Goal: Task Accomplishment & Management: Complete application form

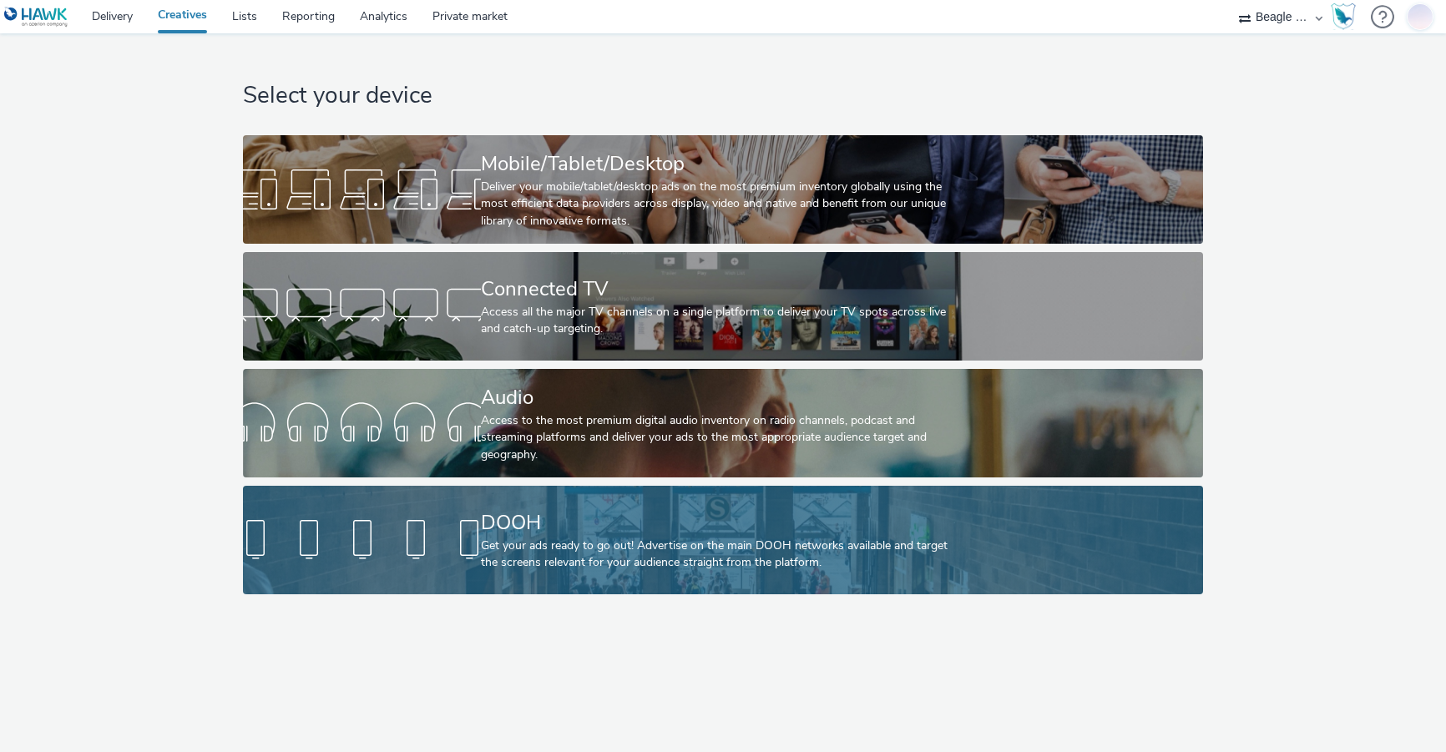
click at [555, 535] on div "DOOH" at bounding box center [719, 523] width 477 height 29
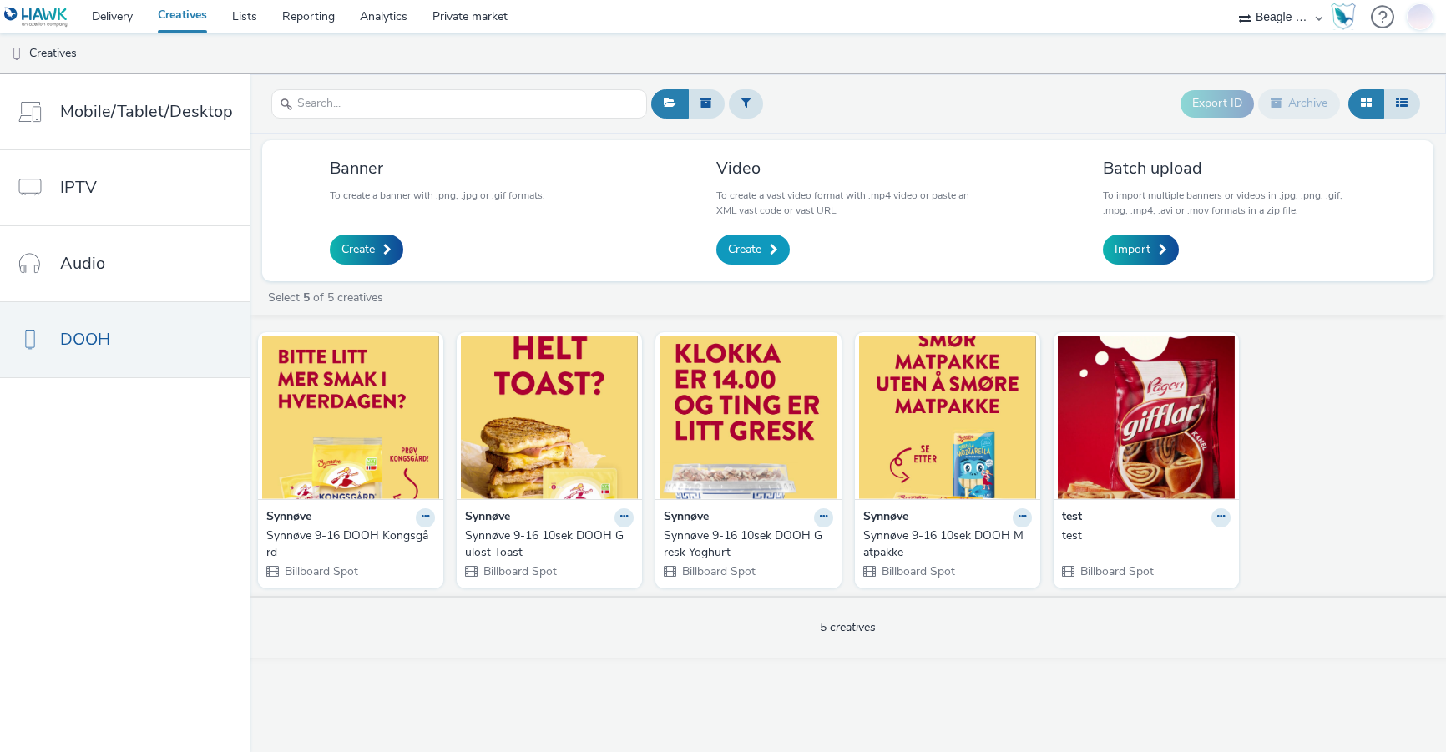
click at [759, 248] on span "Create" at bounding box center [744, 249] width 33 height 17
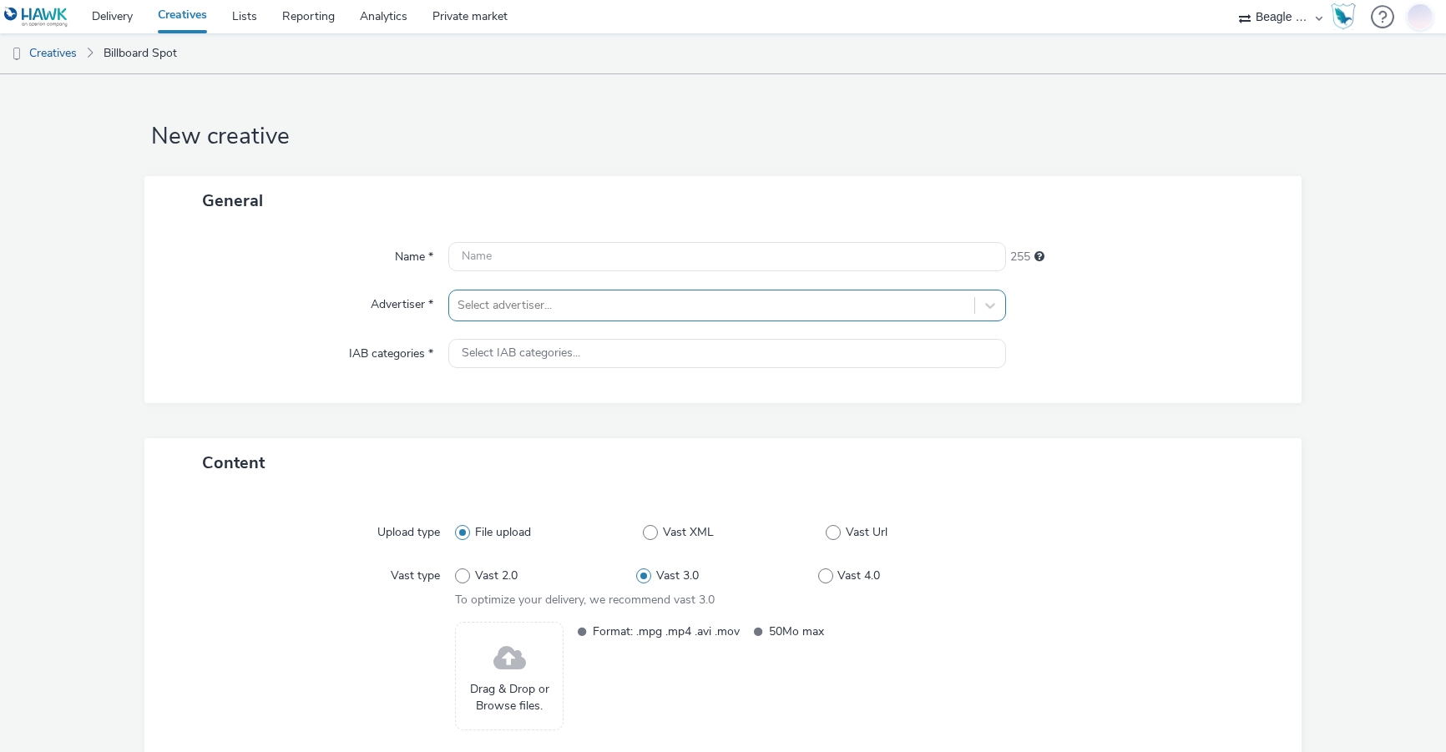
click at [767, 292] on div "Select advertiser..." at bounding box center [711, 305] width 525 height 27
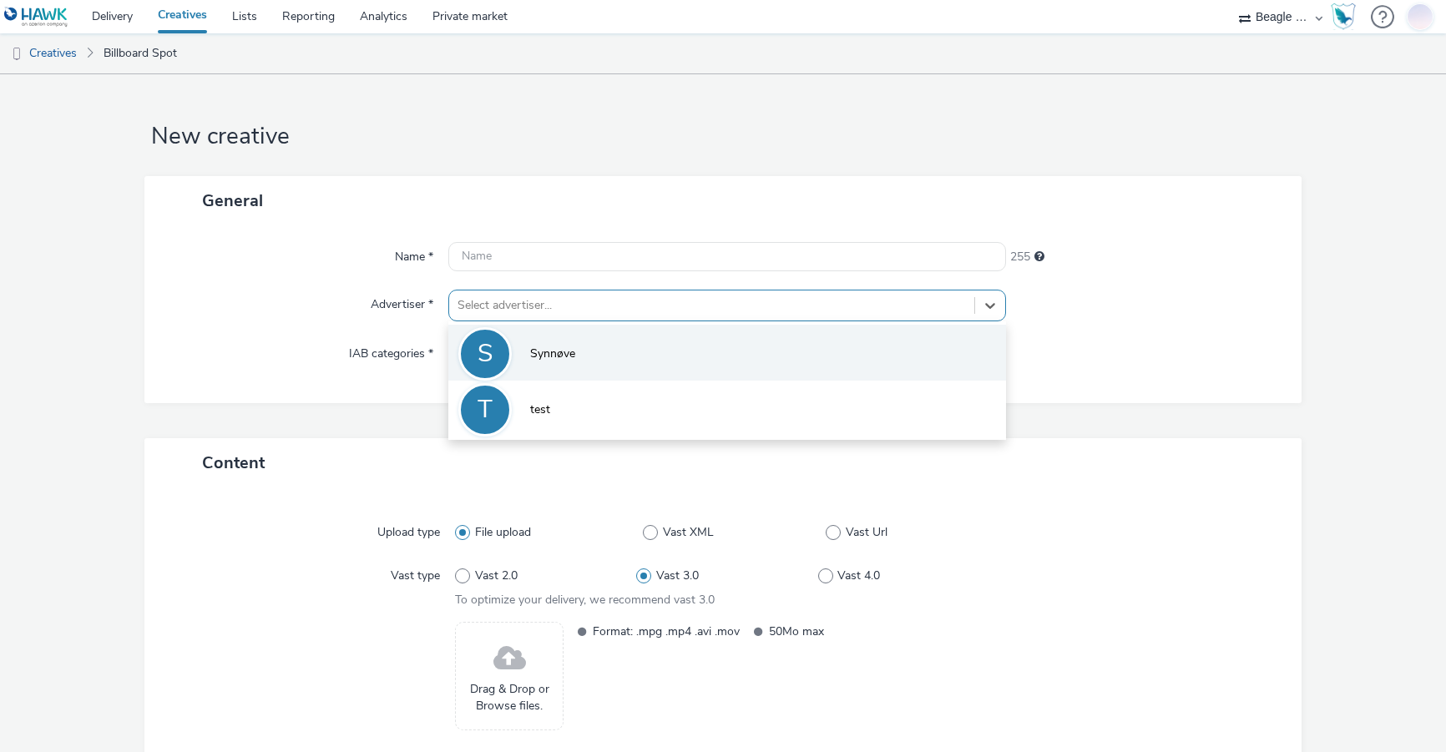
click at [569, 354] on span "Synnøve" at bounding box center [552, 354] width 45 height 17
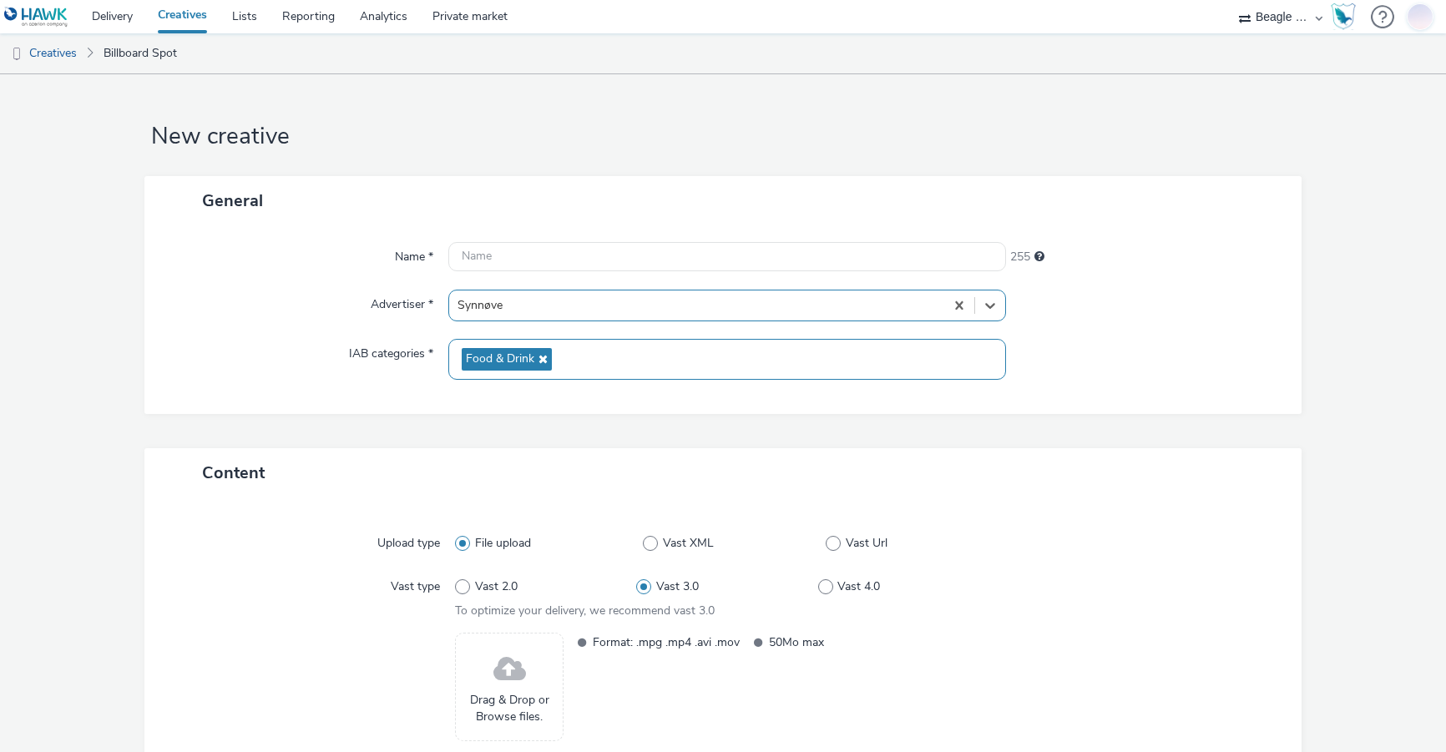
click at [569, 354] on div "Food & Drink" at bounding box center [727, 359] width 558 height 41
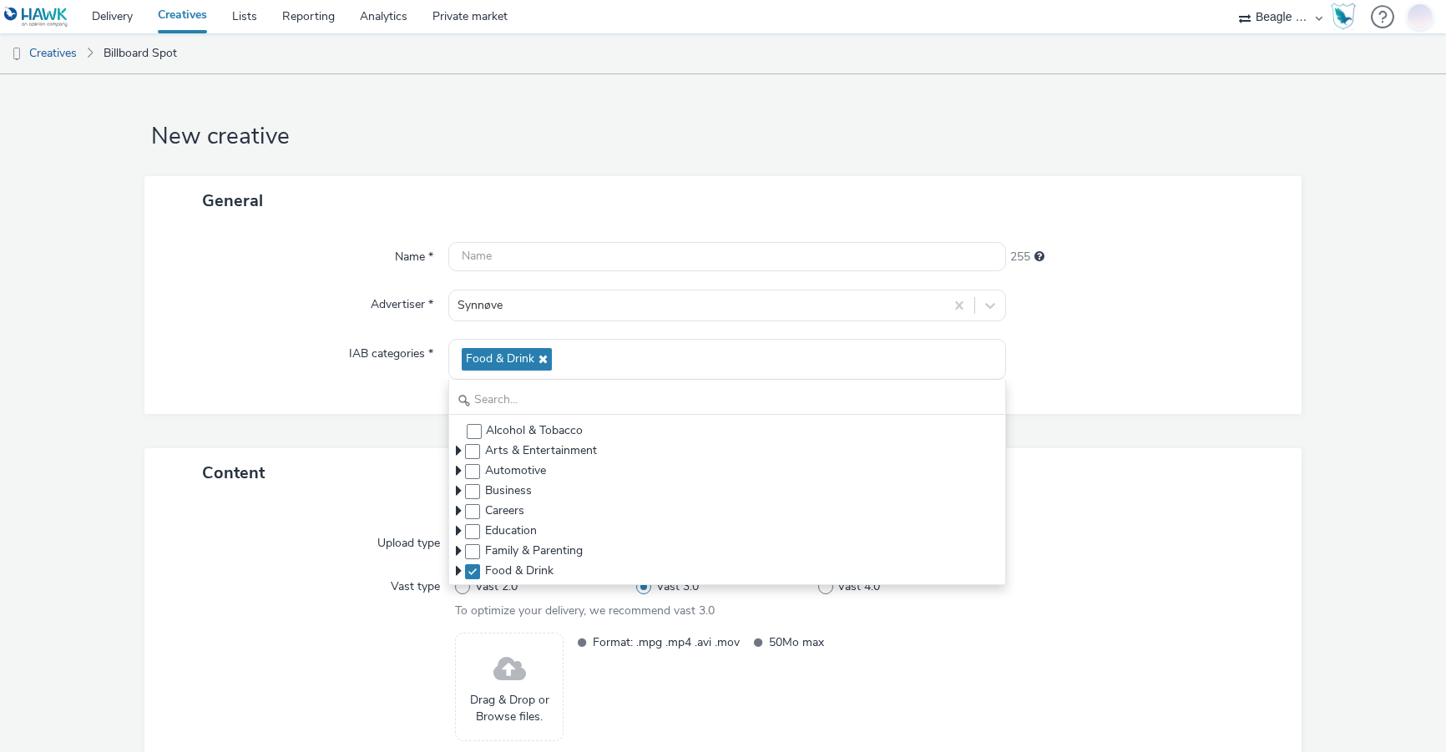
click at [320, 266] on div "Name *" at bounding box center [304, 257] width 287 height 30
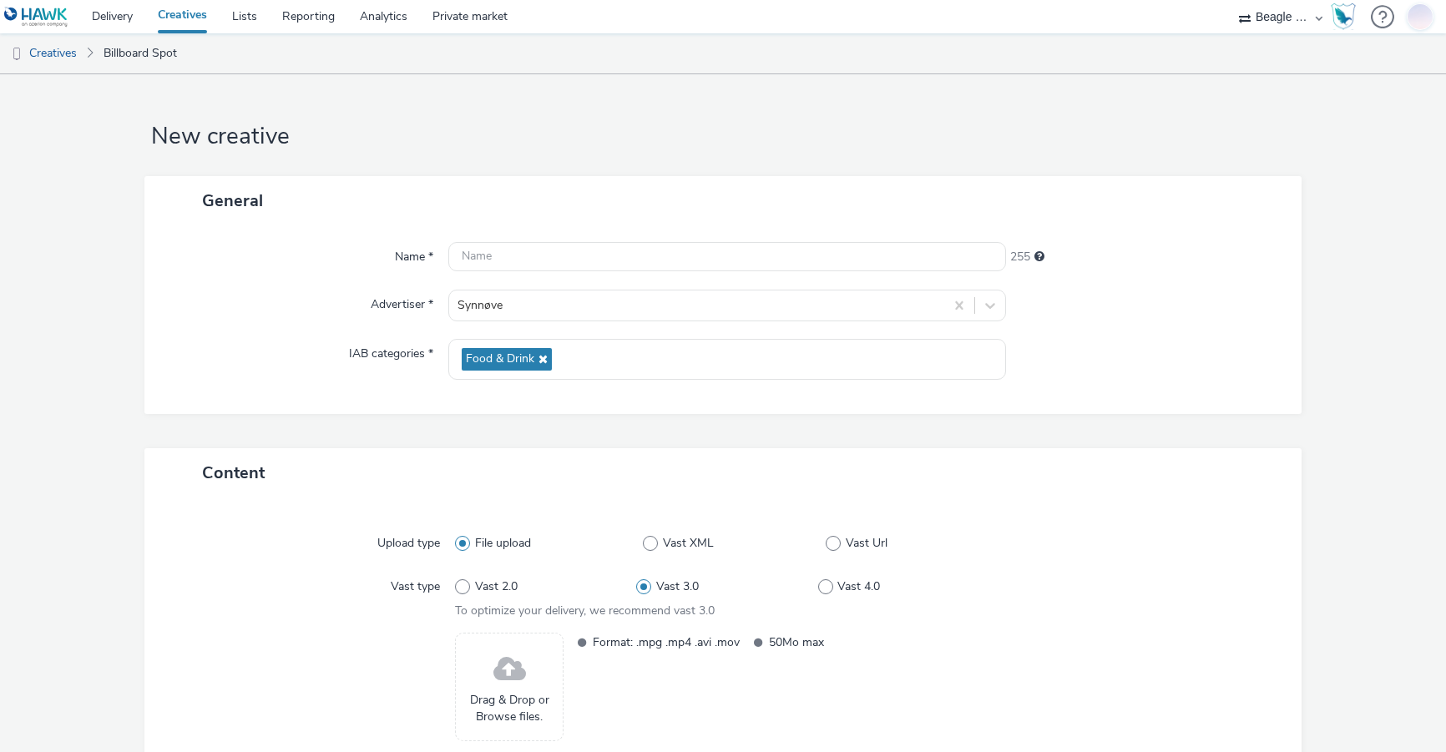
scroll to position [114, 0]
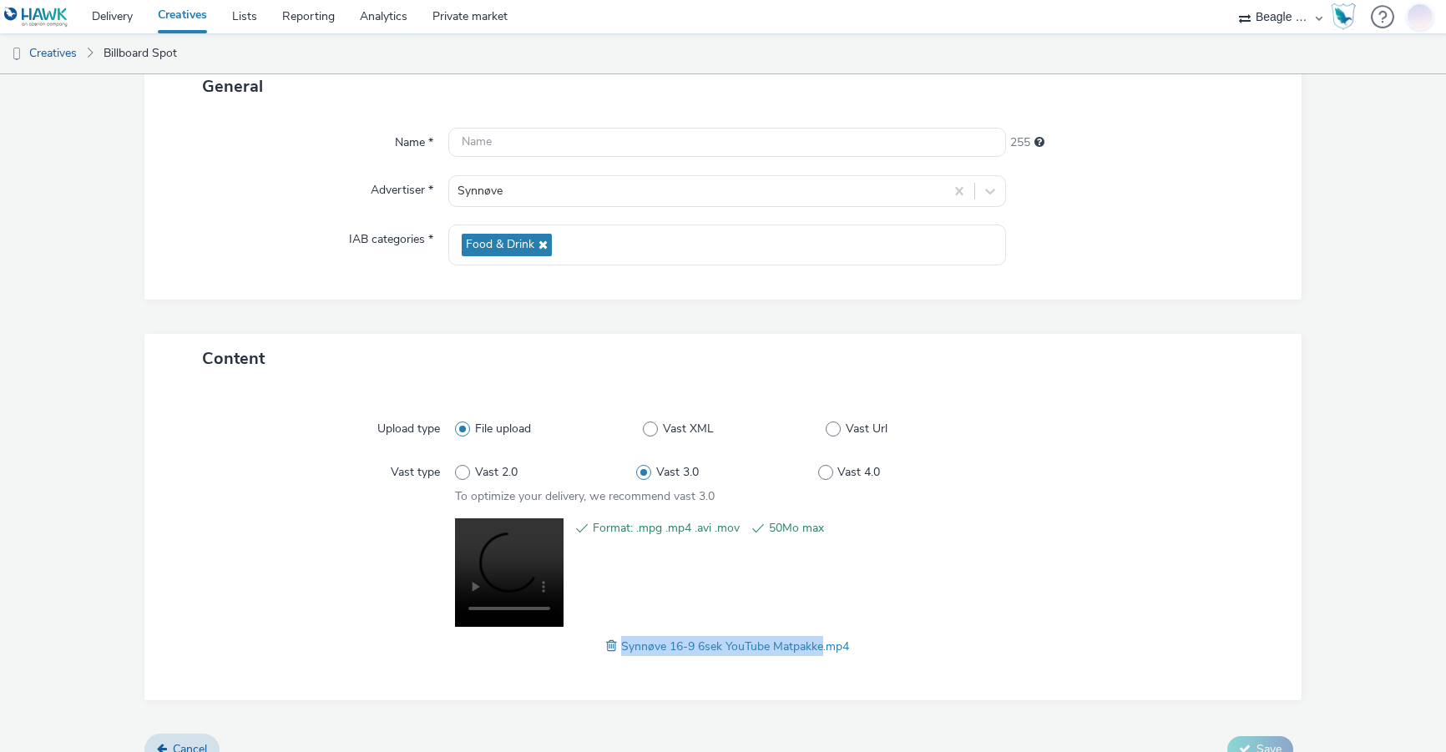
drag, startPoint x: 816, startPoint y: 646, endPoint x: 615, endPoint y: 640, distance: 201.3
click at [621, 640] on span "Synnøve 16-9 6sek YouTube Matpakke.mp4" at bounding box center [735, 647] width 228 height 16
copy span "Synnøve 16-9 6sek YouTube Matpakke"
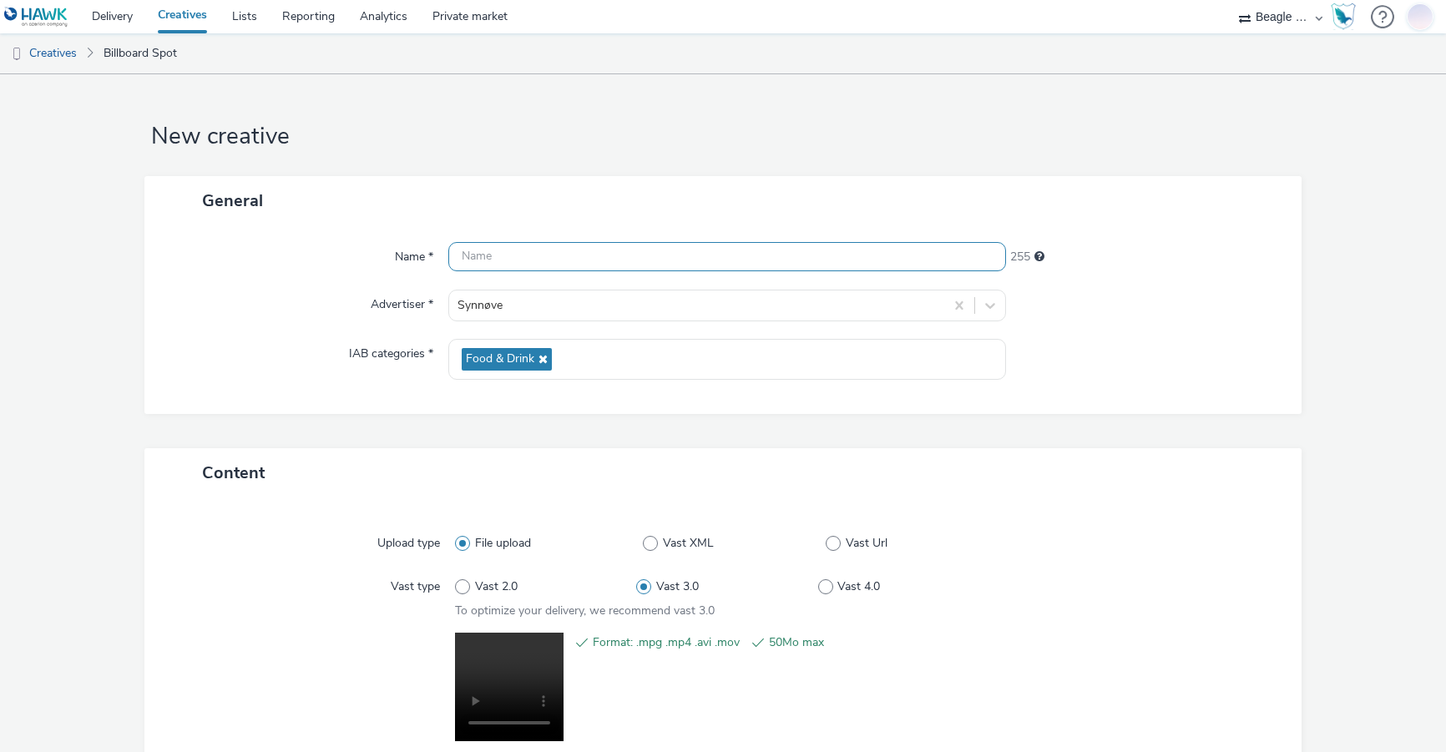
click at [495, 247] on input "text" at bounding box center [727, 256] width 558 height 29
paste input "Synnøve 16-9 6sek YouTube Matpakke"
type input "Synnøve 16-9 6sek YouTube Matpakke"
click at [1145, 540] on div at bounding box center [1136, 544] width 272 height 30
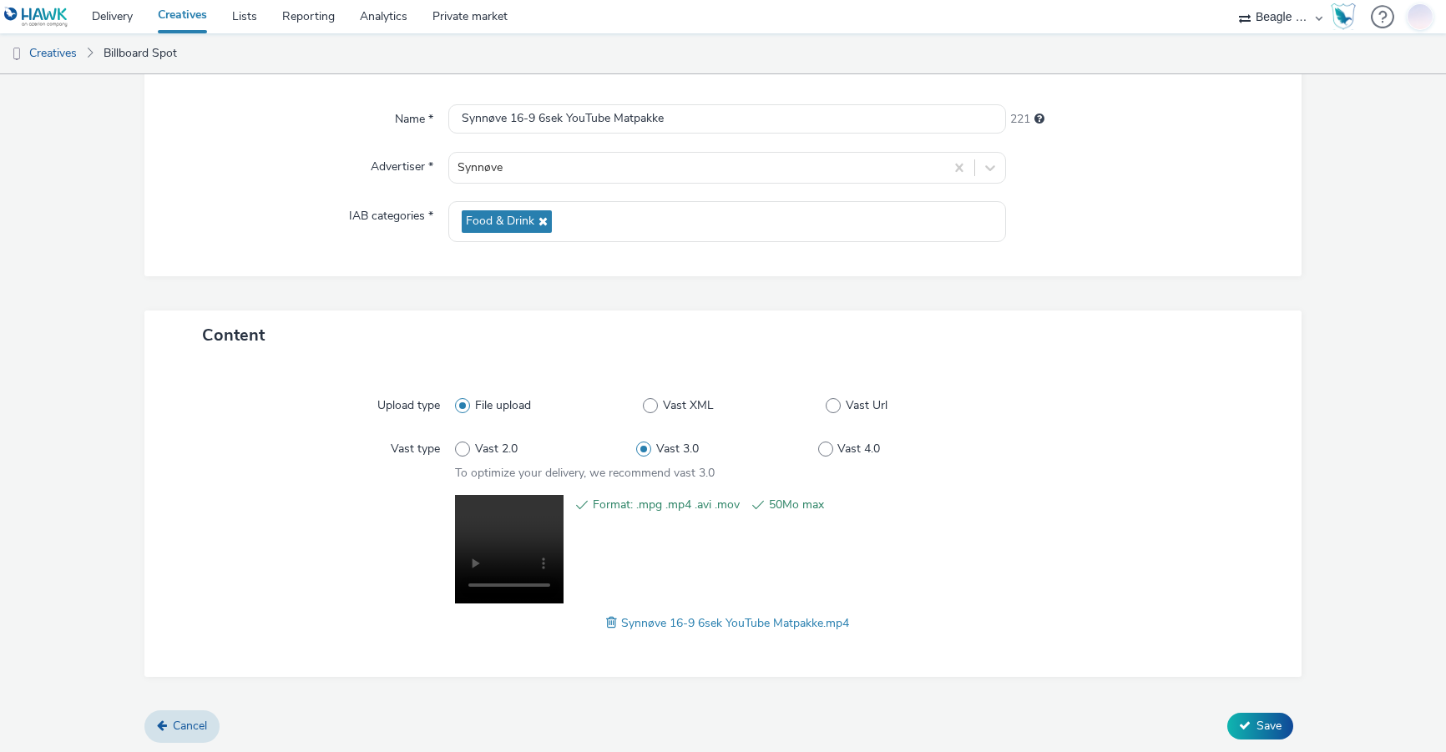
scroll to position [140, 0]
click at [1257, 729] on span "Save" at bounding box center [1269, 724] width 25 height 16
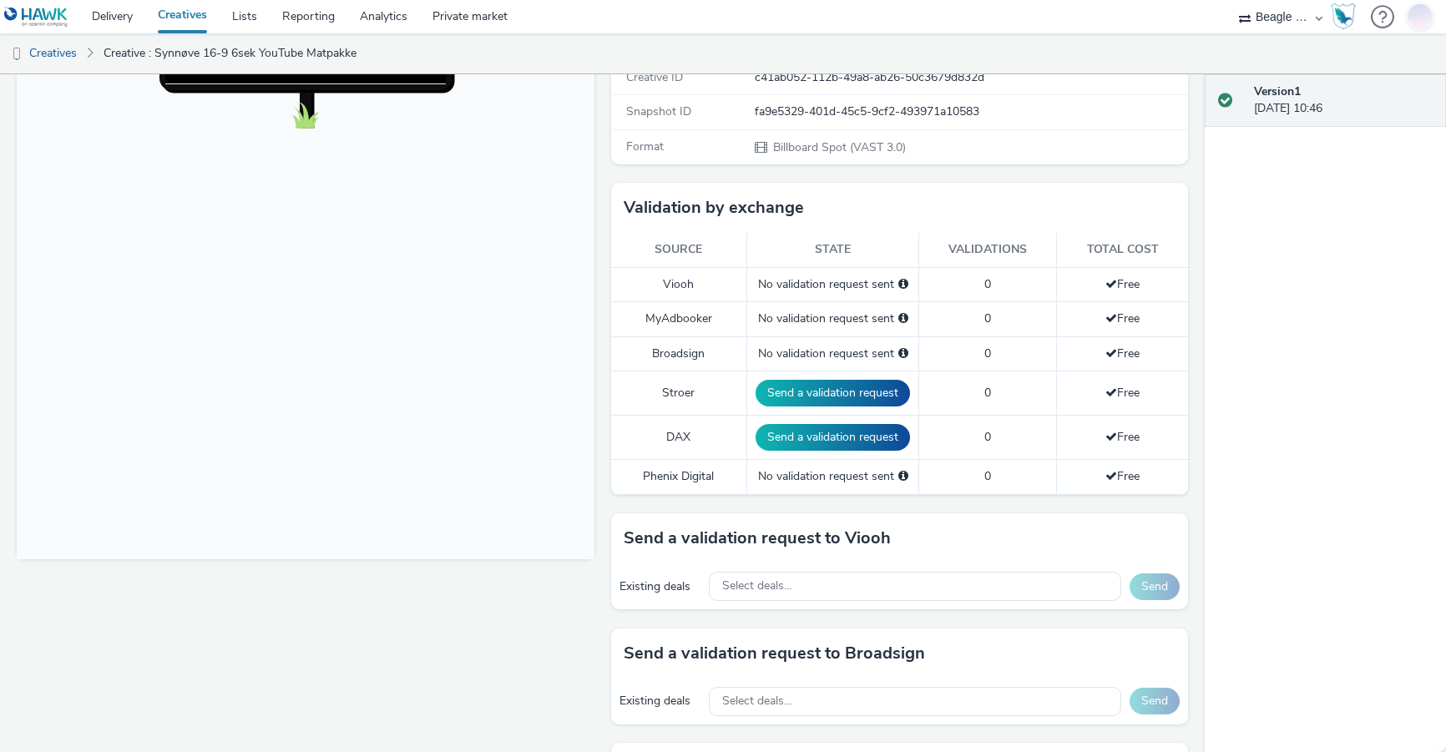
scroll to position [585, 0]
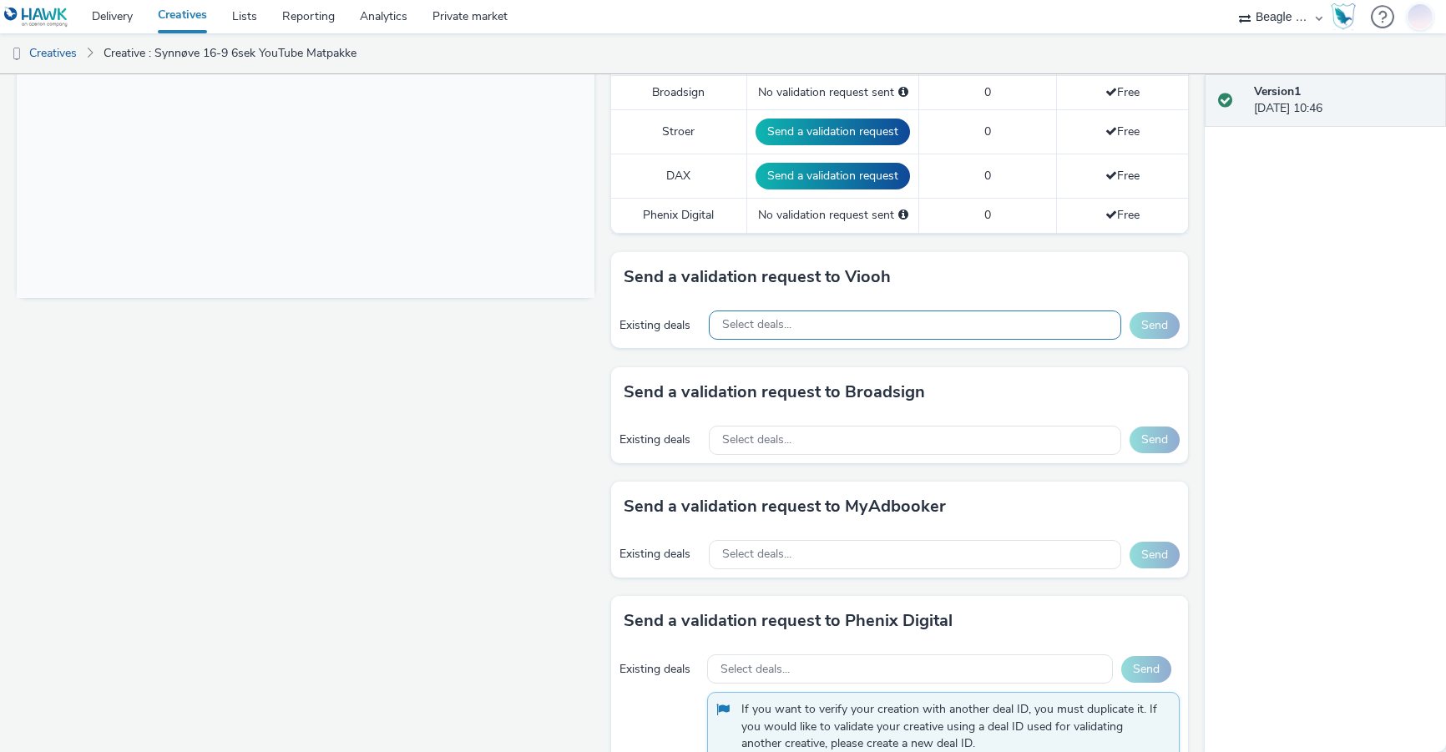
click at [766, 325] on span "Select deals..." at bounding box center [756, 325] width 69 height 14
type input "da"
click at [752, 444] on span "Select deals..." at bounding box center [756, 440] width 69 height 14
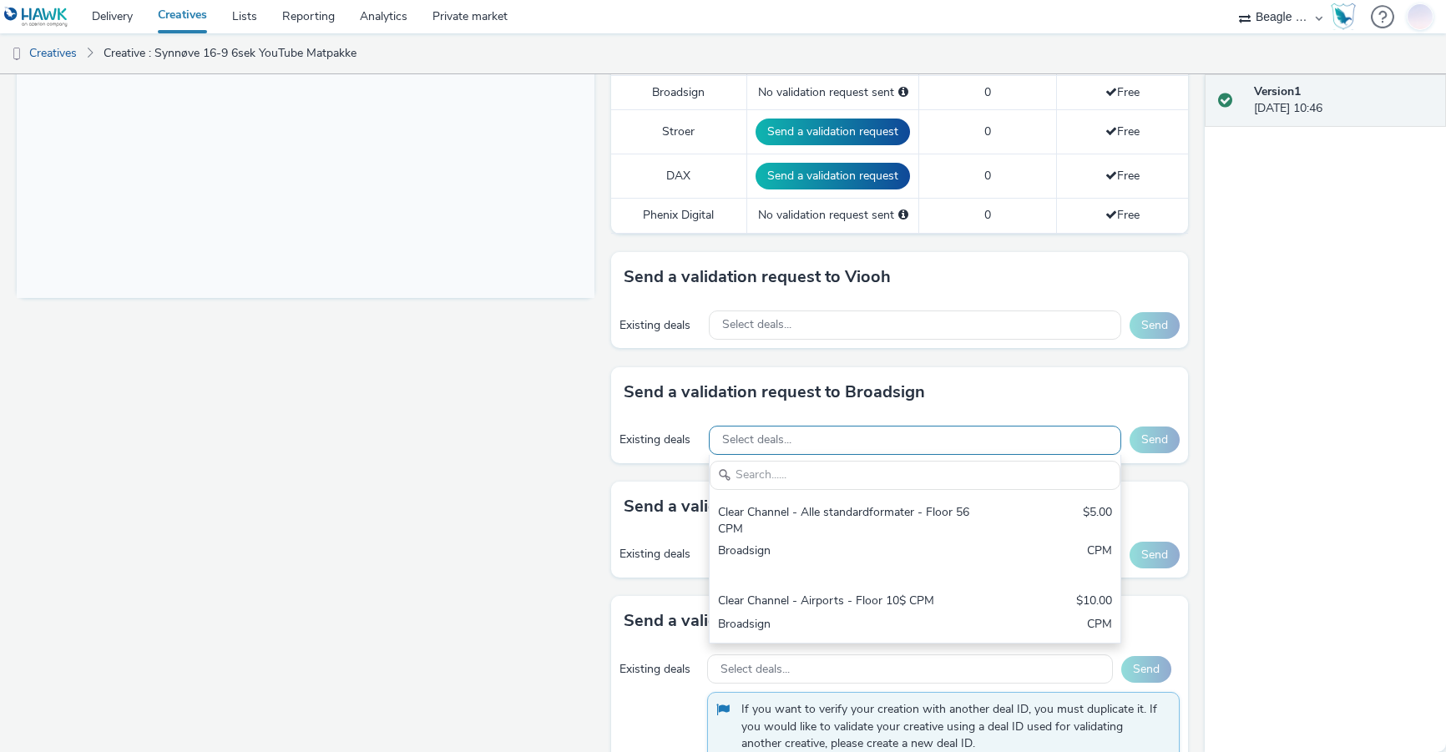
scroll to position [0, 0]
type input "da"
click at [645, 445] on div "Existing deals" at bounding box center [660, 440] width 81 height 17
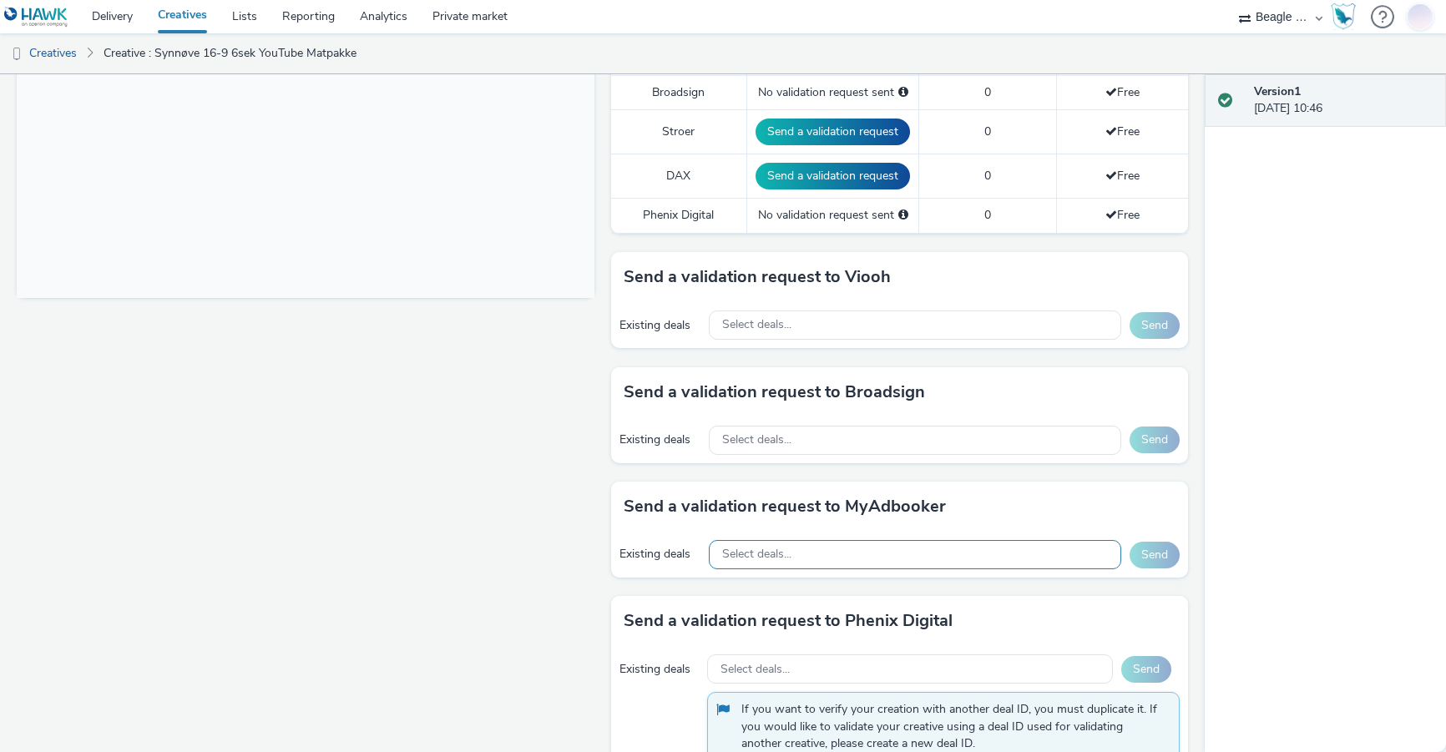
click at [769, 550] on span "Select deals..." at bounding box center [756, 555] width 69 height 14
type input "da"
click at [742, 321] on span "Select deals..." at bounding box center [756, 325] width 69 height 14
type input "dag"
click at [613, 337] on div "Existing deals Select deals... dag Send" at bounding box center [900, 325] width 578 height 46
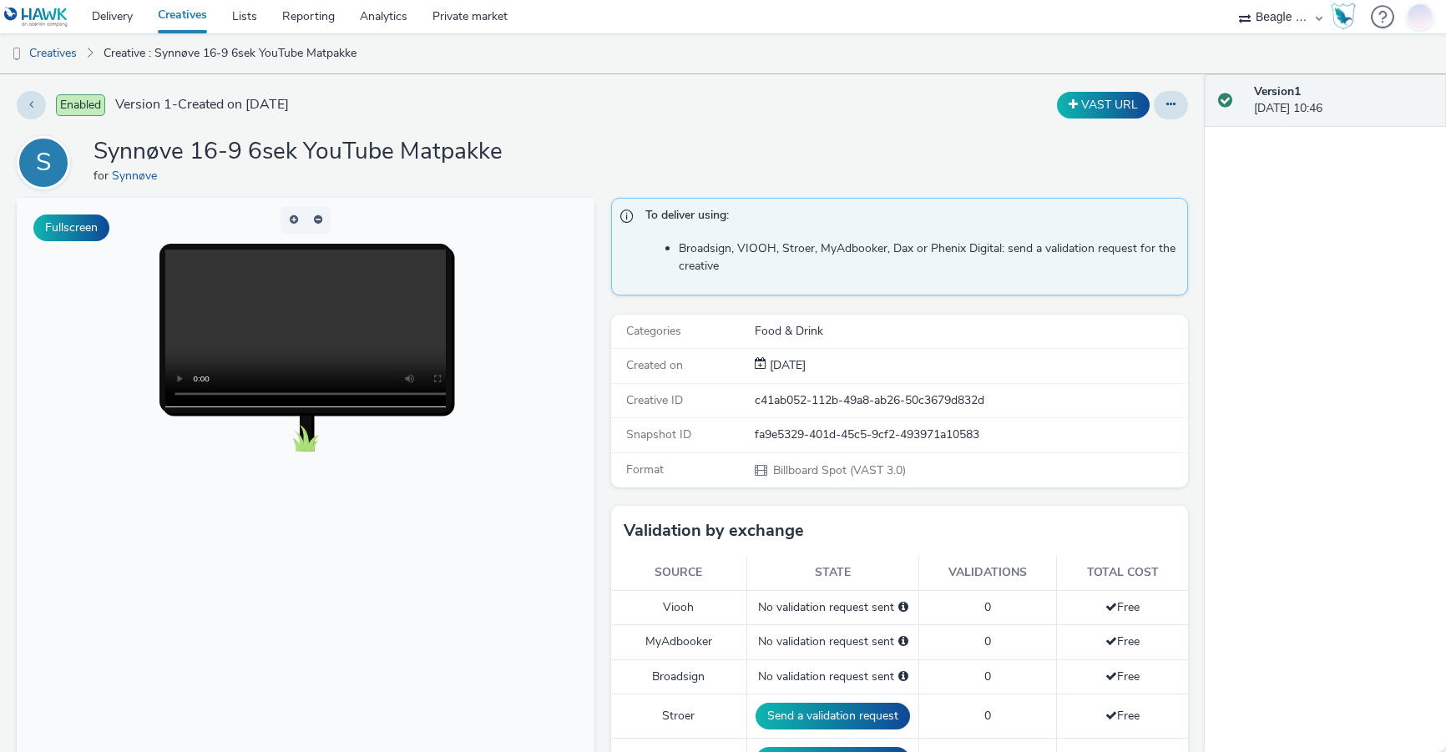
click at [191, 14] on link "Creatives" at bounding box center [182, 16] width 74 height 33
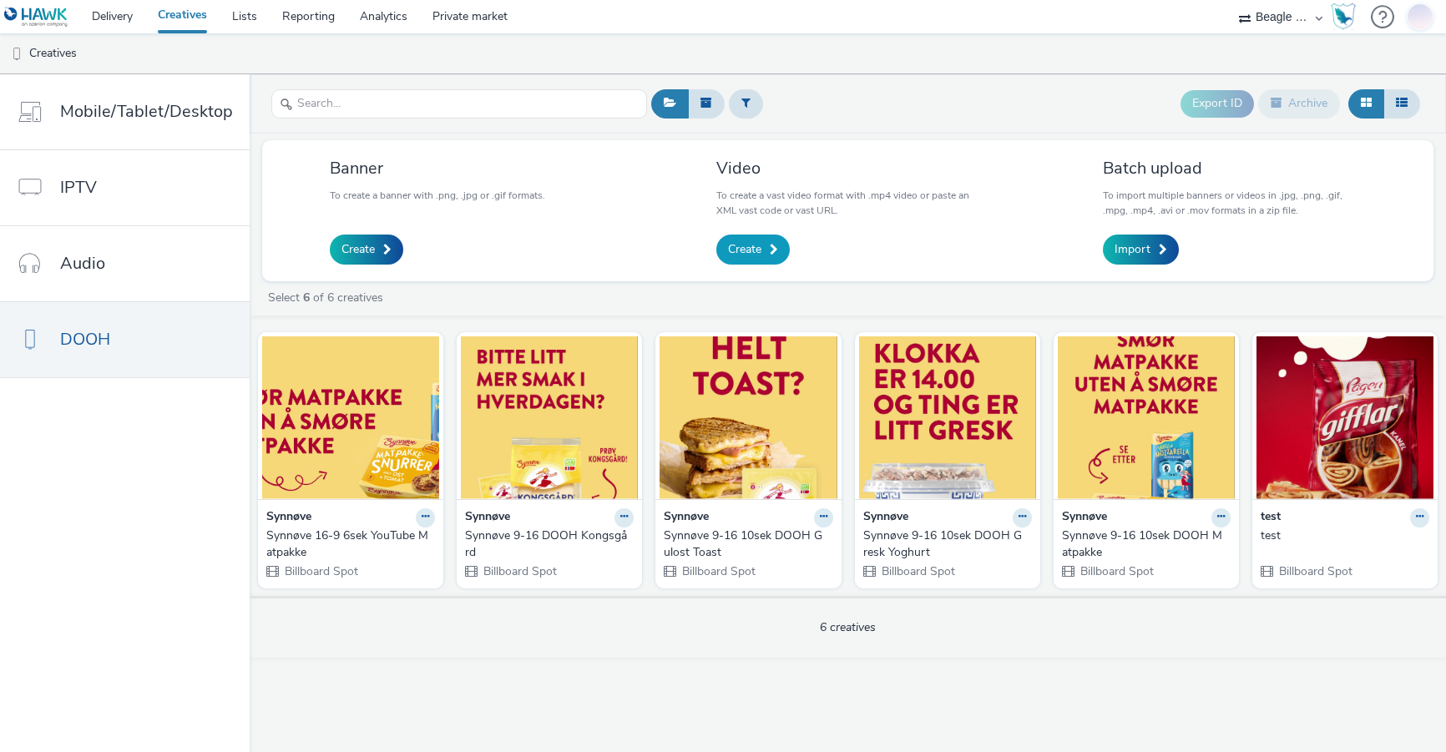
click at [757, 241] on span "Create" at bounding box center [744, 249] width 33 height 17
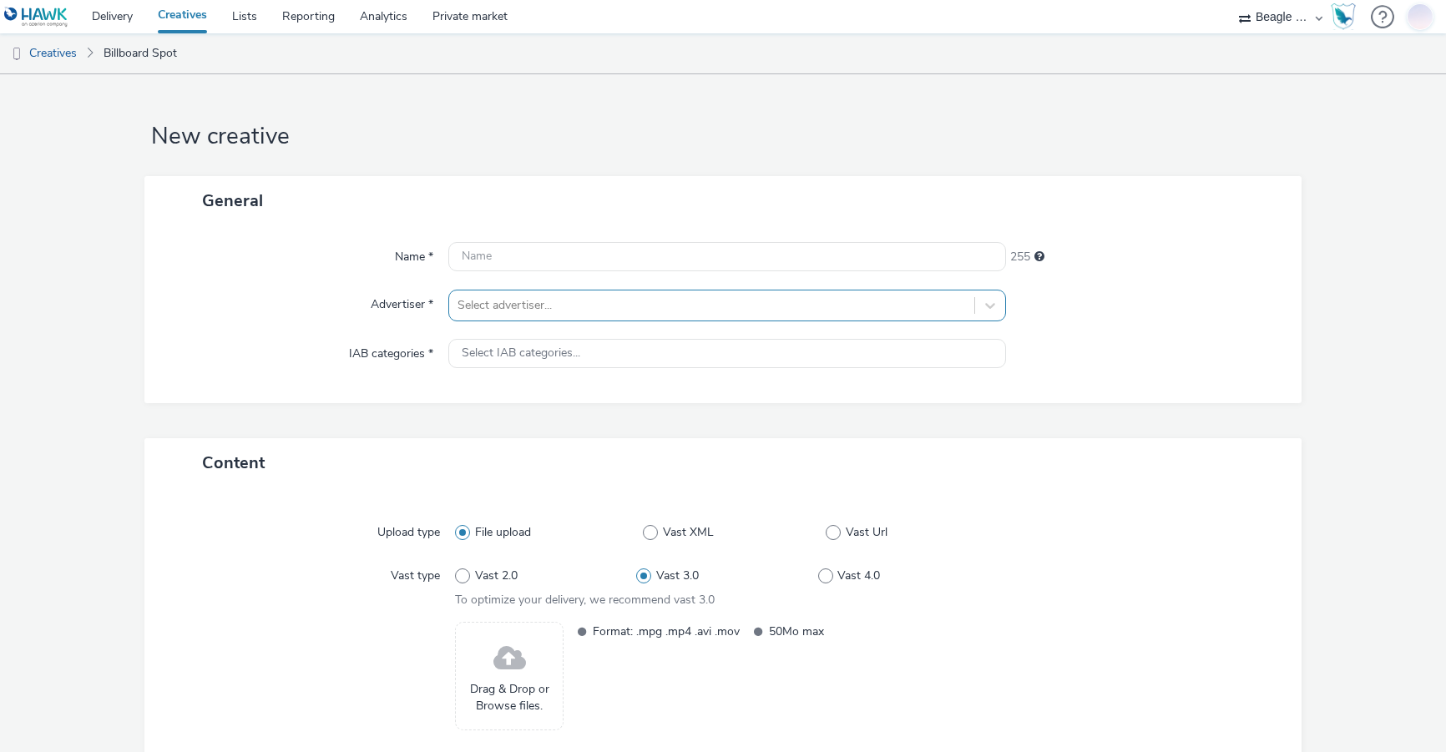
drag, startPoint x: 615, startPoint y: 304, endPoint x: 600, endPoint y: 306, distance: 16.1
click at [615, 304] on div at bounding box center [712, 306] width 509 height 20
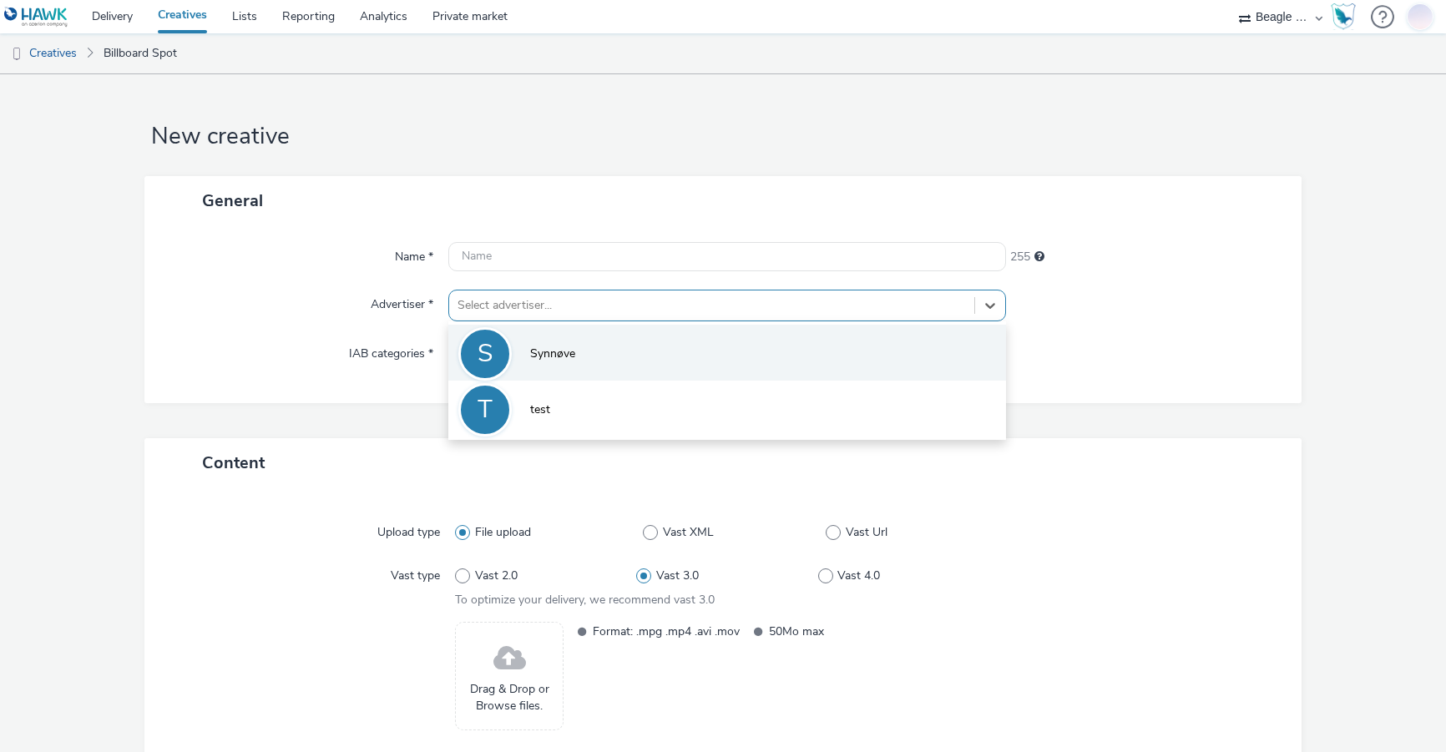
click at [547, 352] on span "Synnøve" at bounding box center [552, 354] width 45 height 17
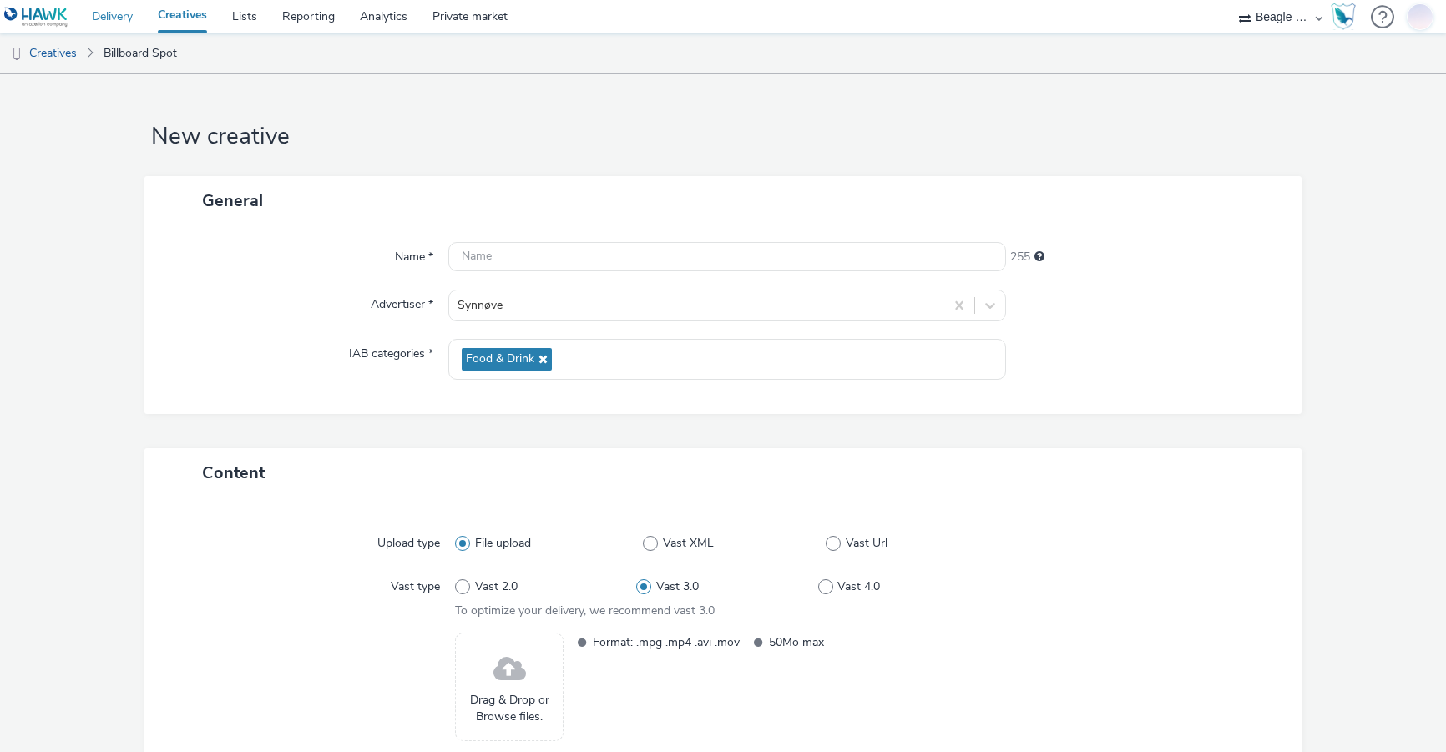
click at [122, 13] on link "Delivery" at bounding box center [112, 16] width 66 height 33
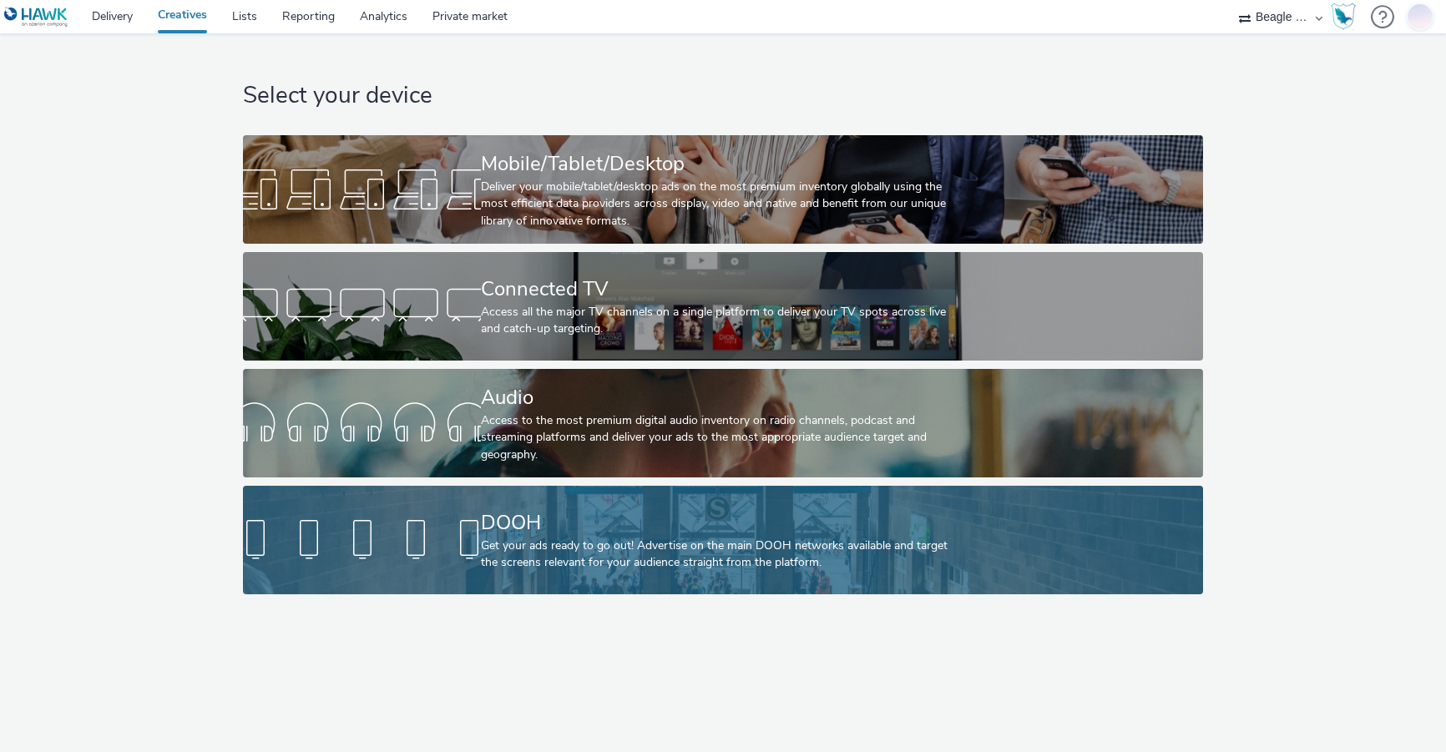
click at [526, 564] on div "Get your ads ready to go out! Advertise on the main DOOH networks available and…" at bounding box center [719, 555] width 477 height 34
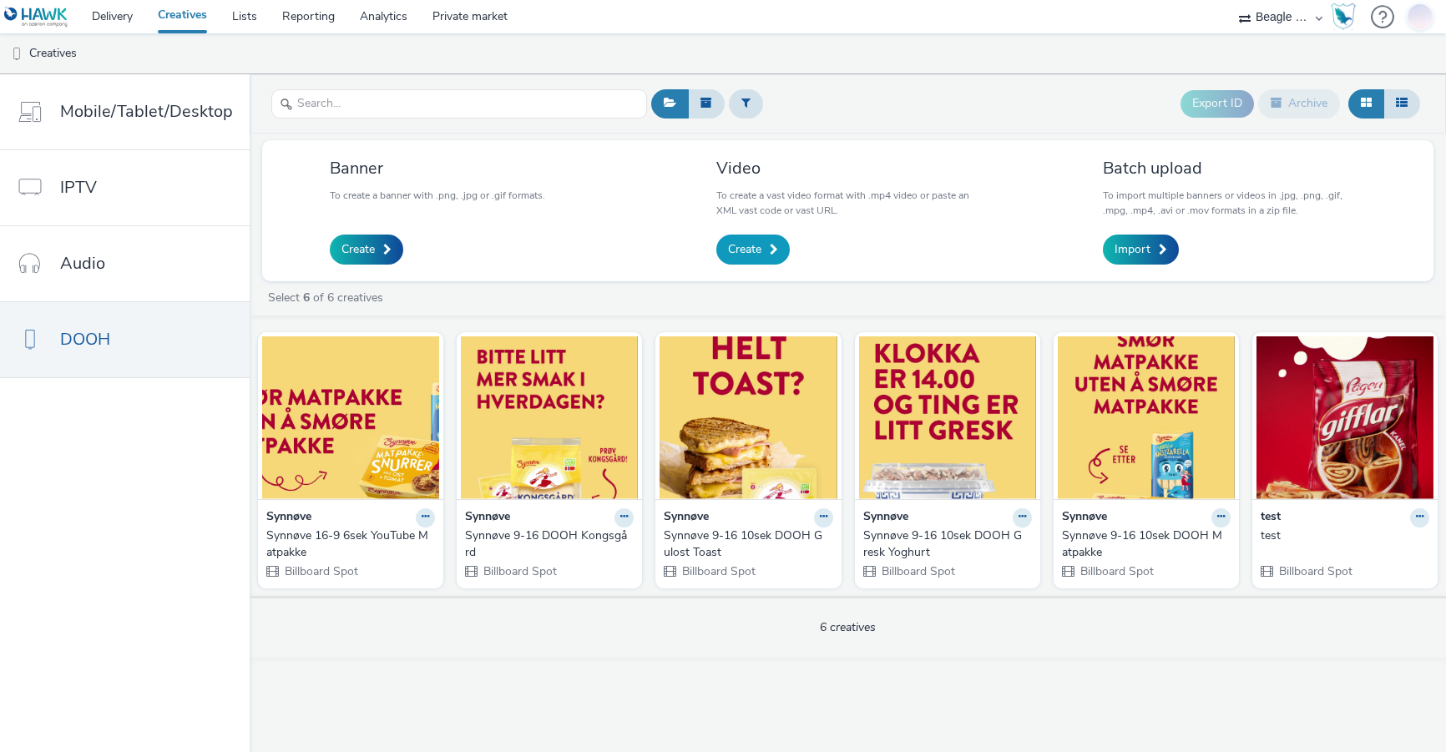
click at [762, 251] on link "Create" at bounding box center [752, 250] width 73 height 30
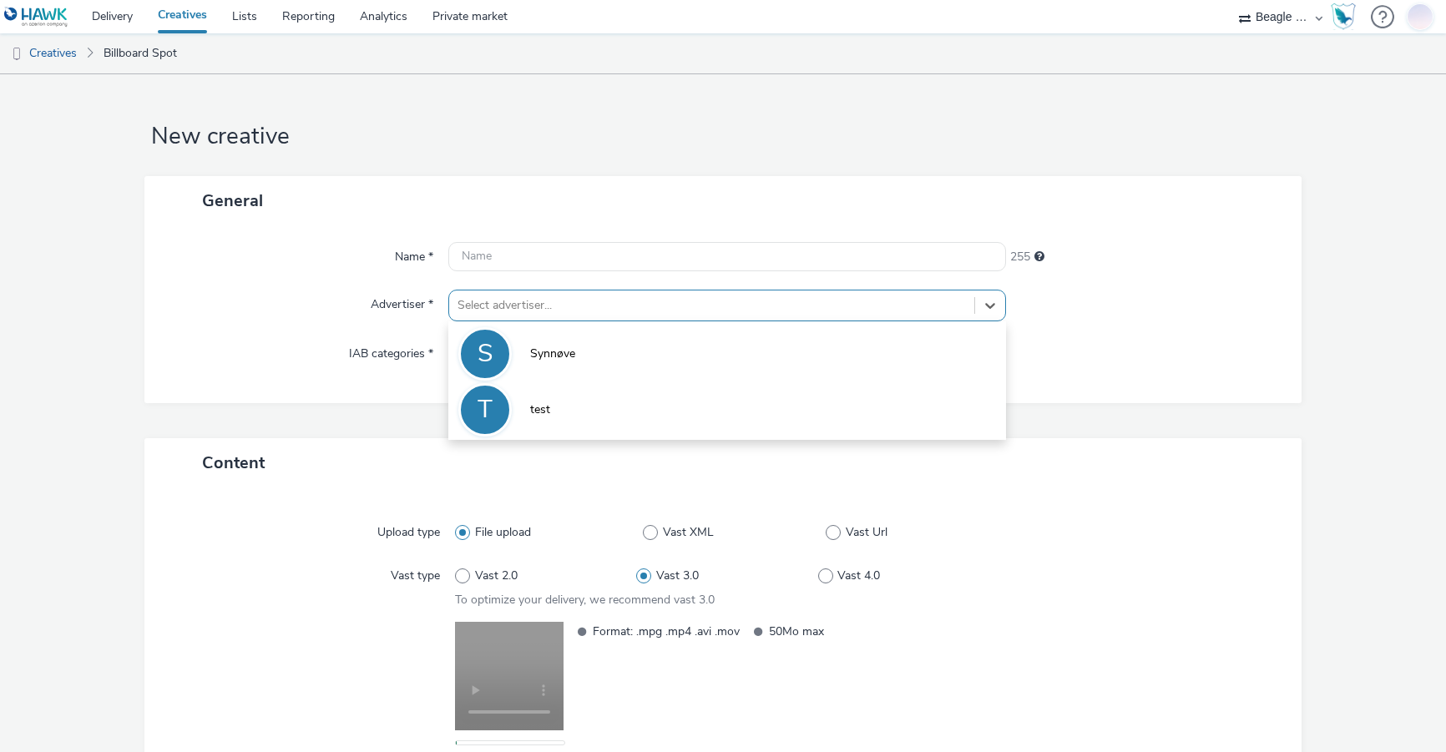
click at [504, 312] on div at bounding box center [712, 306] width 509 height 20
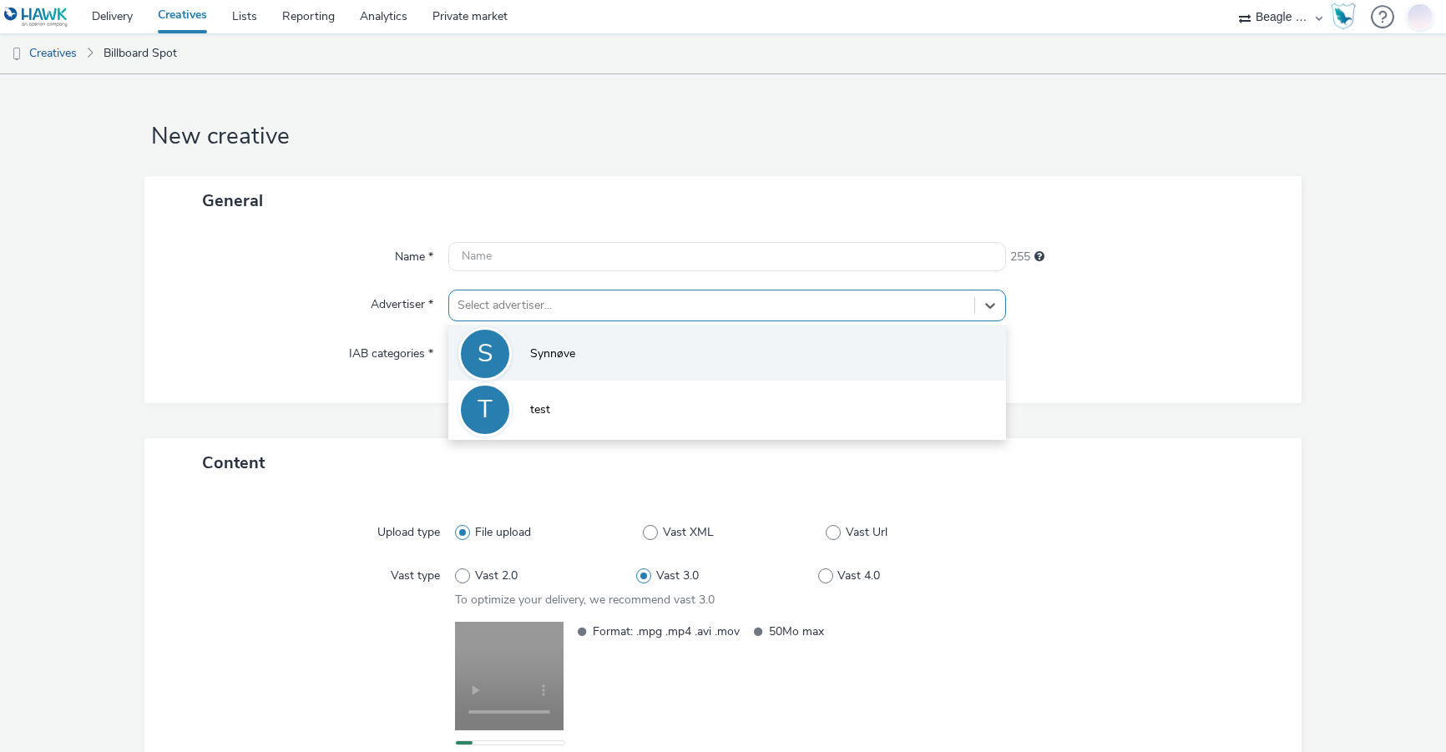
click at [524, 353] on li "S Synnøve" at bounding box center [727, 353] width 558 height 56
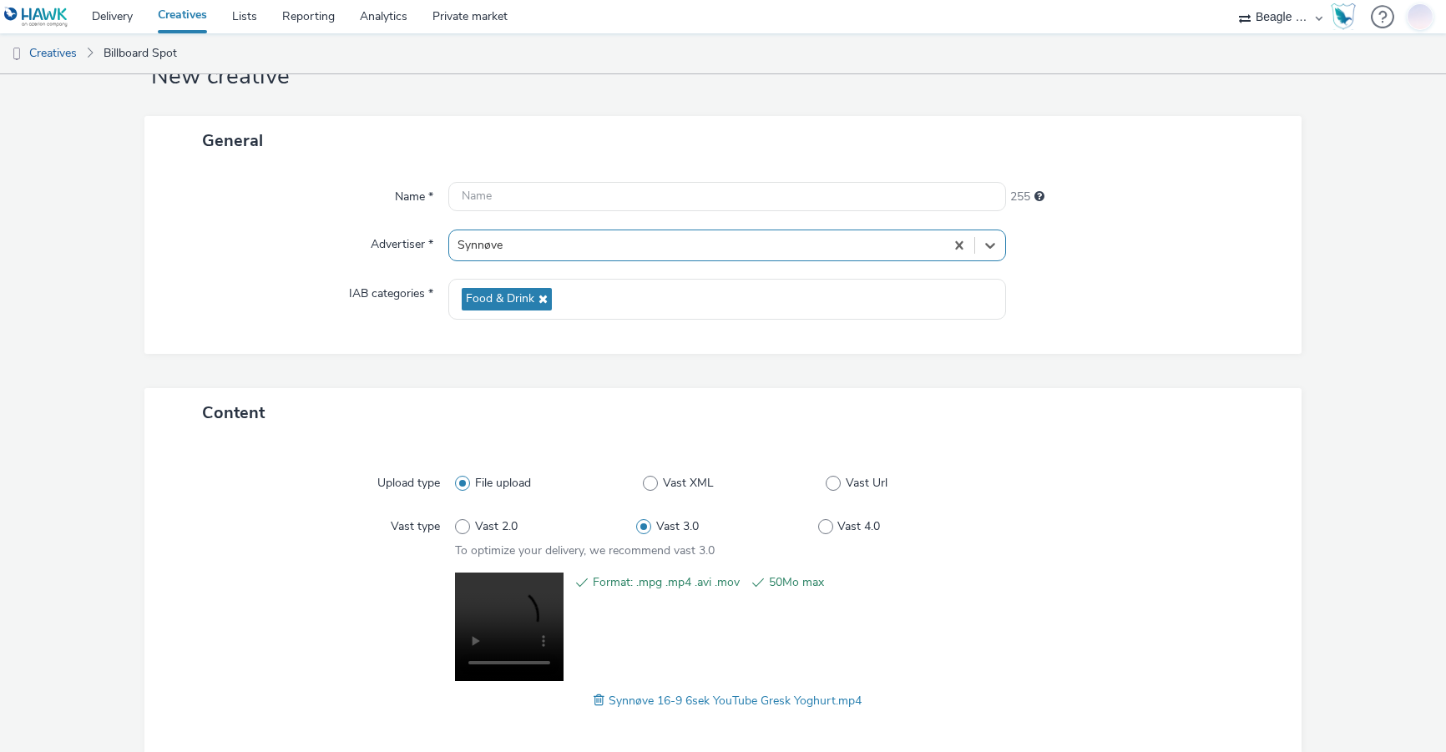
scroll to position [140, 0]
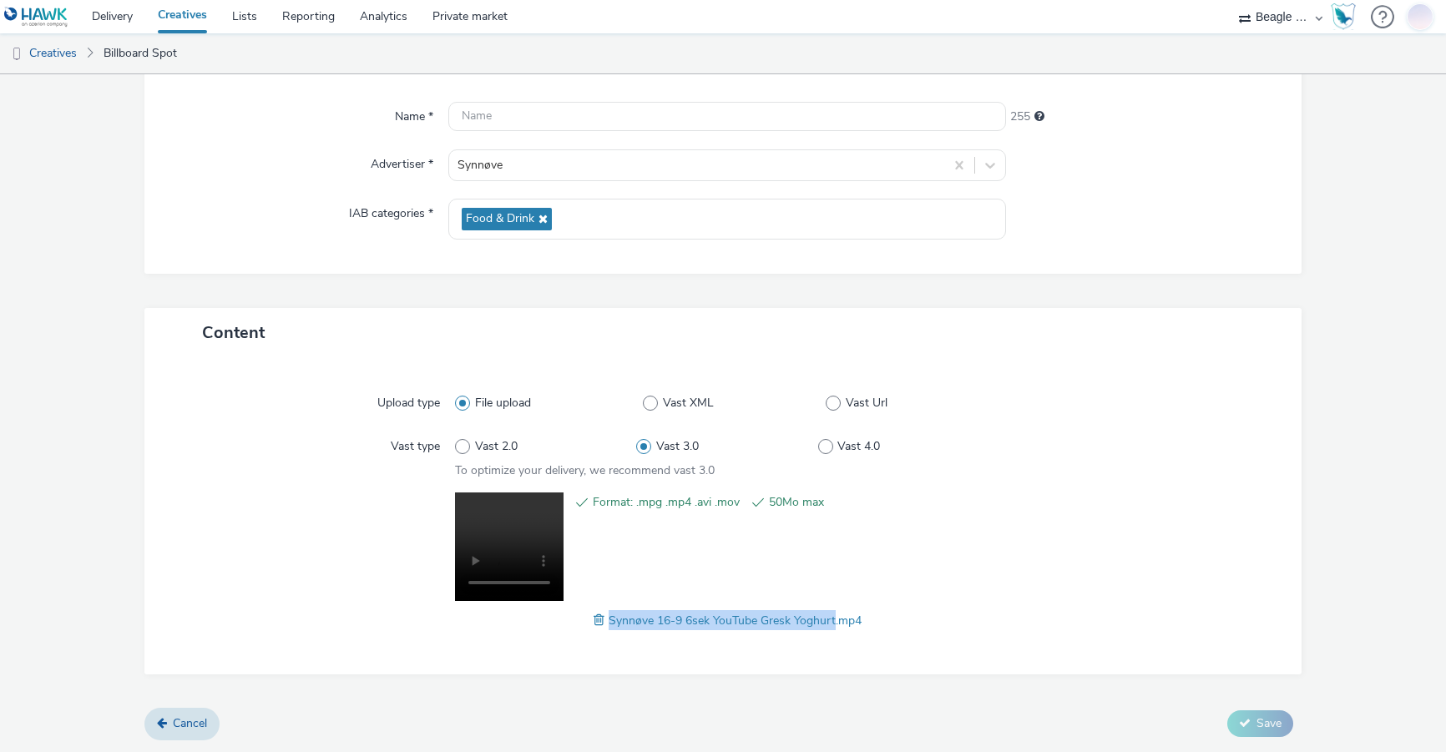
drag, startPoint x: 828, startPoint y: 620, endPoint x: 600, endPoint y: 623, distance: 228.0
click at [600, 623] on div "Synnøve 16-9 6sek YouTube Gresk Yoghurt.mp4" at bounding box center [727, 620] width 544 height 20
copy span "Synnøve 16-9 6sek YouTube Gresk Yoghurt"
click at [493, 109] on input "text" at bounding box center [727, 116] width 558 height 29
paste input "Synnøve 16-9 6sek YouTube Gresk Yoghurt"
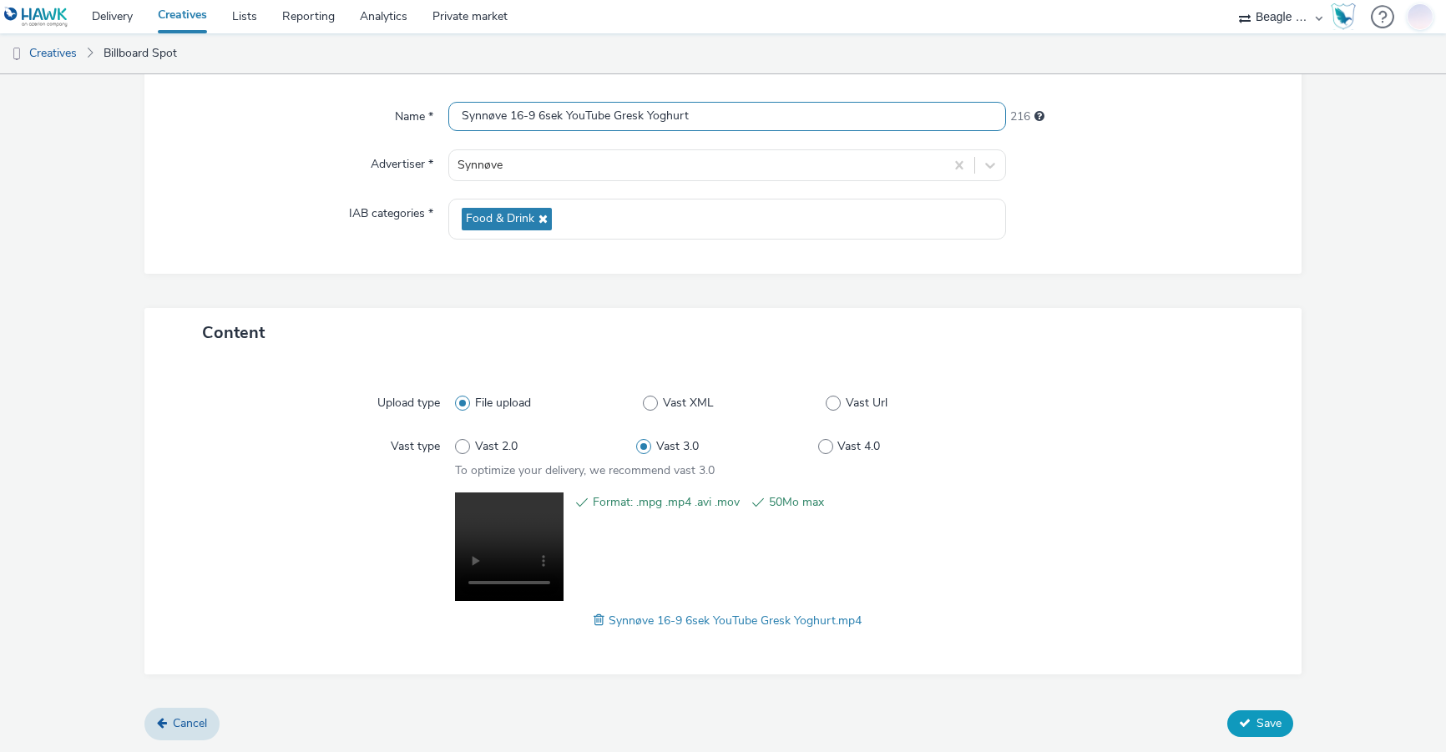
type input "Synnøve 16-9 6sek YouTube Gresk Yoghurt"
click at [1257, 723] on span "Save" at bounding box center [1269, 724] width 25 height 16
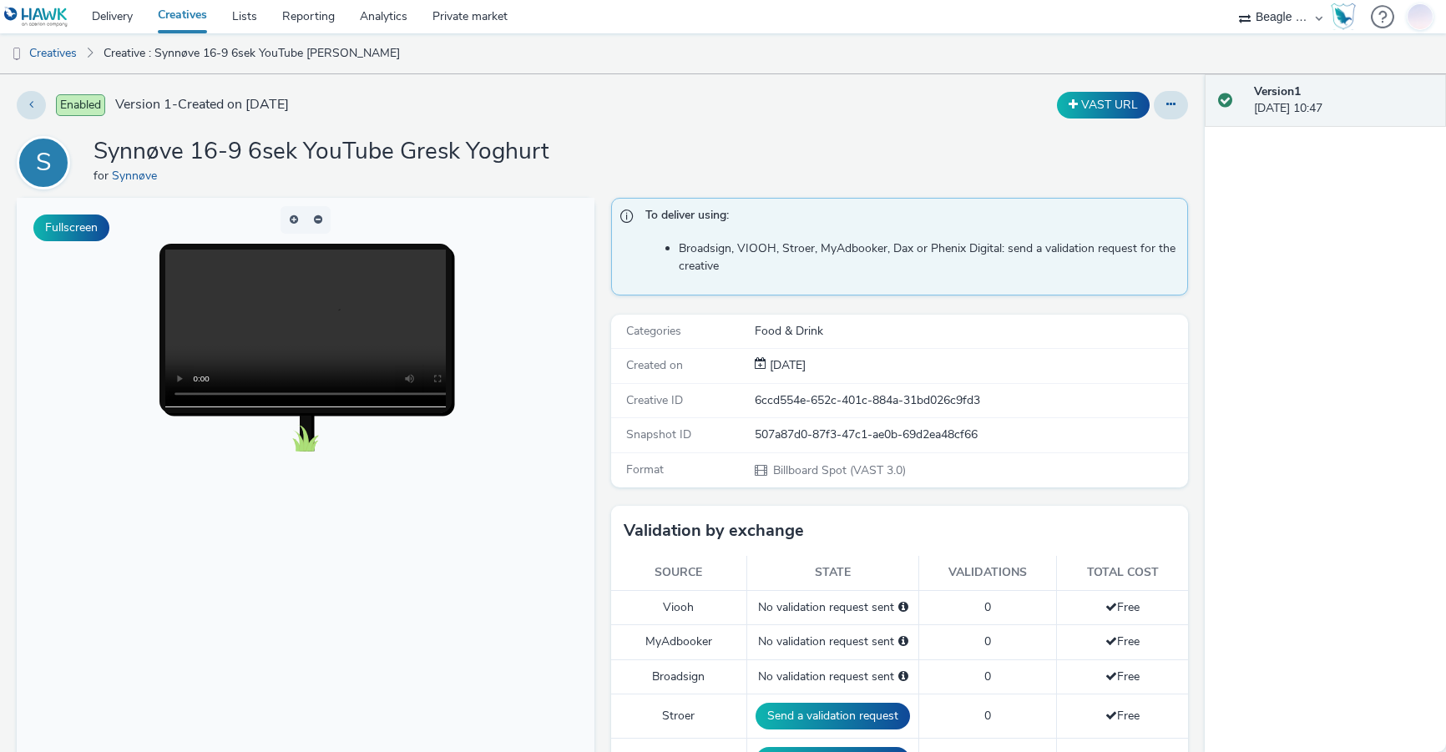
click at [176, 9] on link "Creatives" at bounding box center [182, 16] width 74 height 33
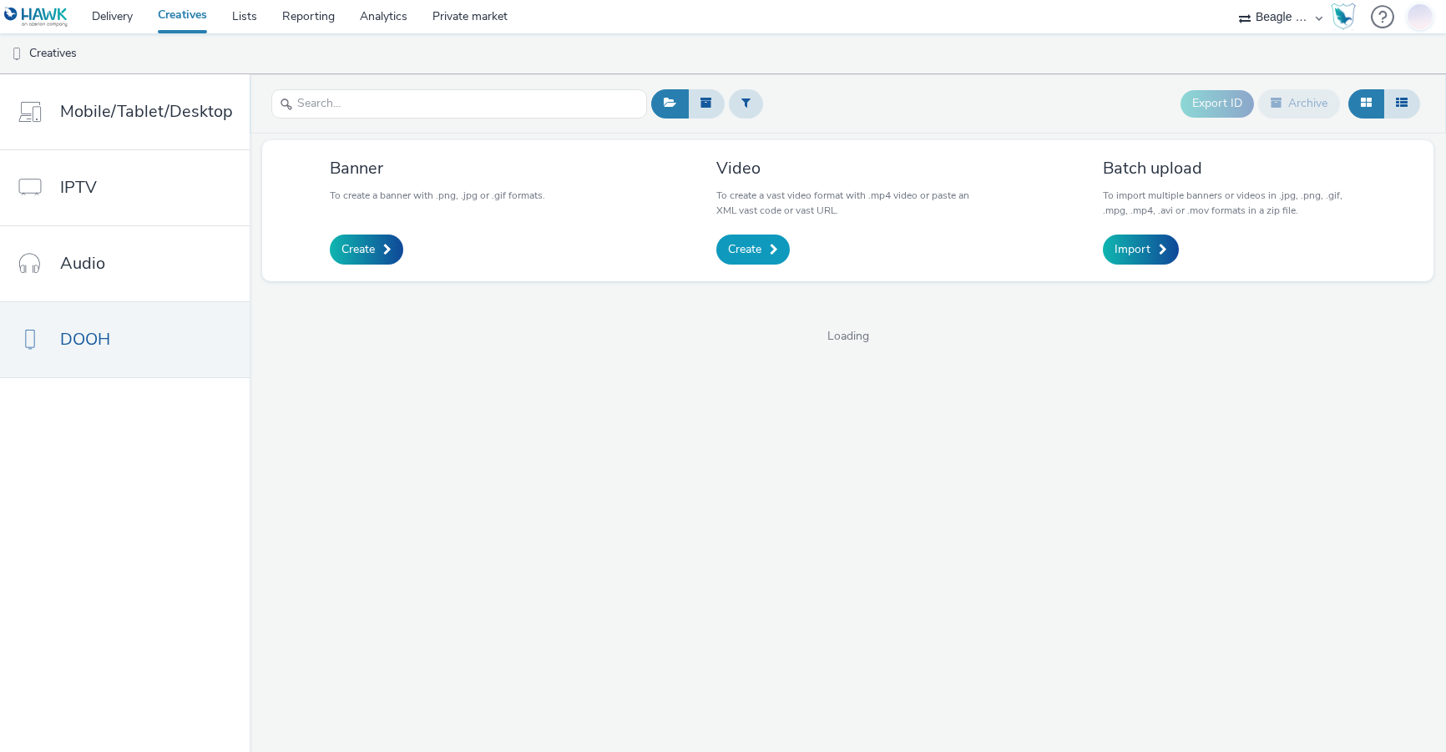
click at [766, 239] on link "Create" at bounding box center [752, 250] width 73 height 30
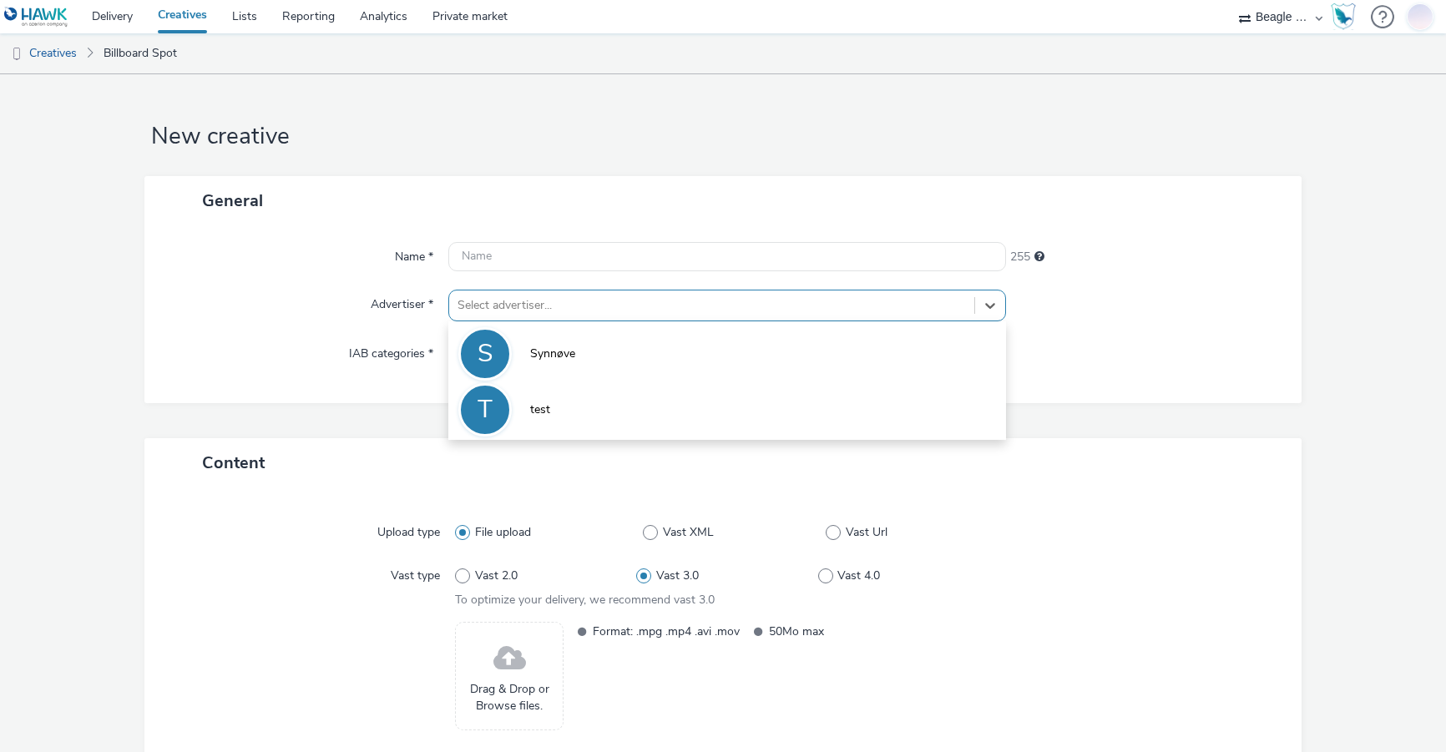
click at [534, 299] on div at bounding box center [712, 306] width 509 height 20
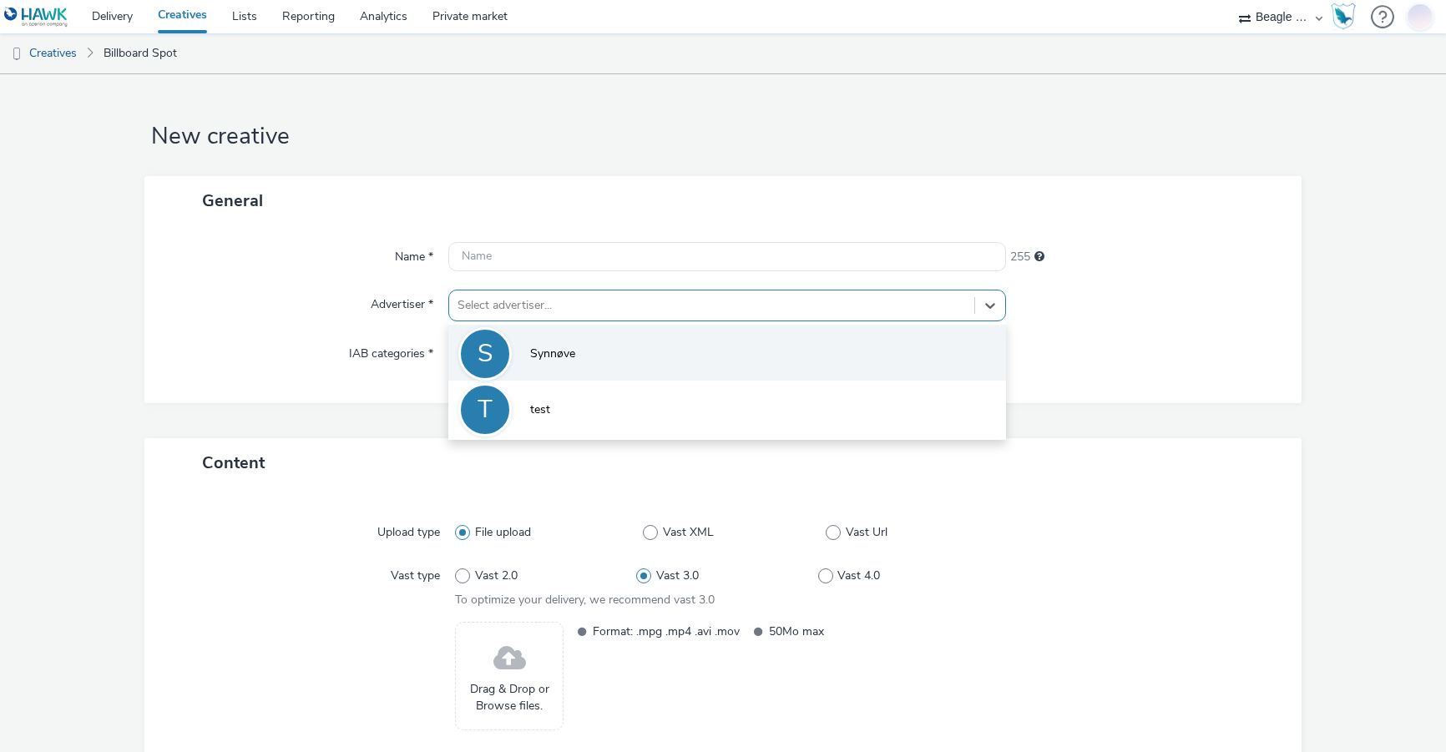
click at [530, 357] on span "Synnøve" at bounding box center [552, 354] width 45 height 17
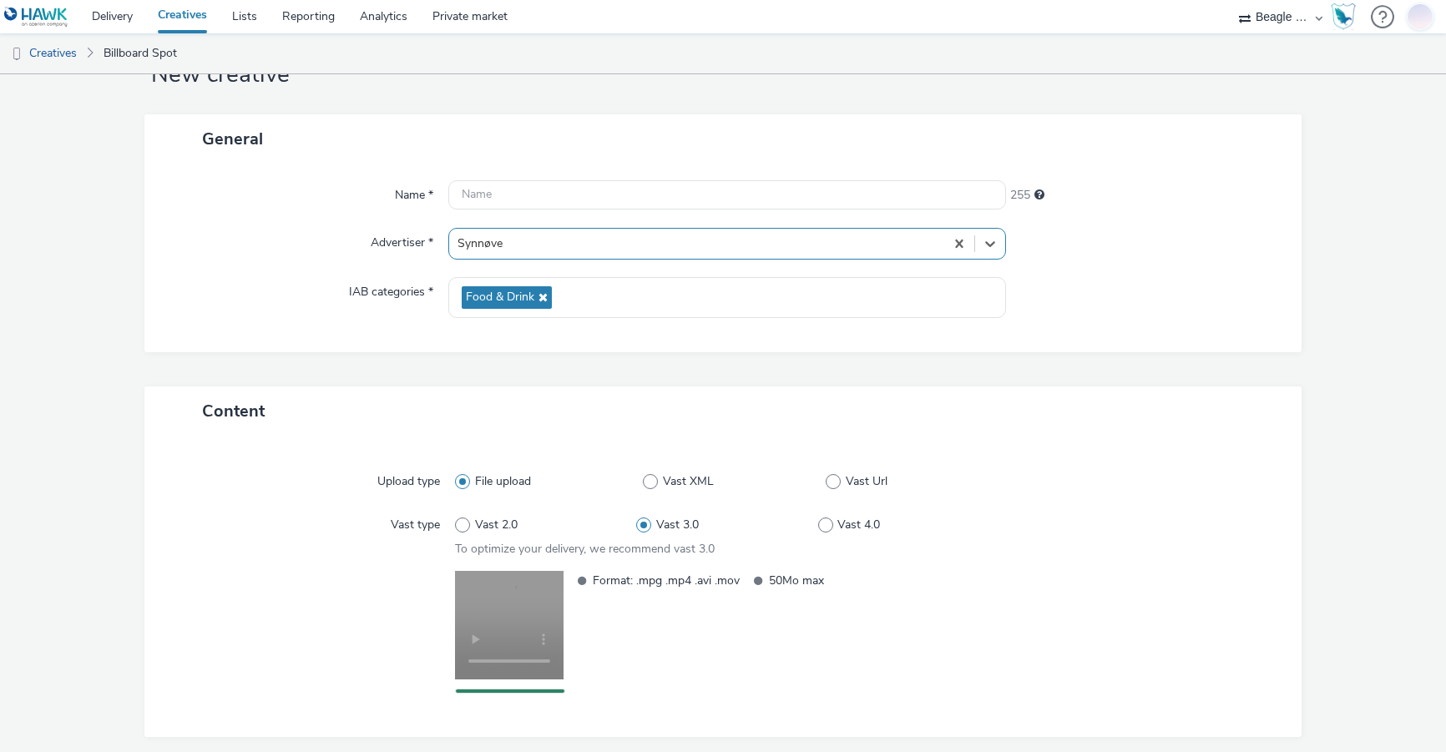
scroll to position [124, 0]
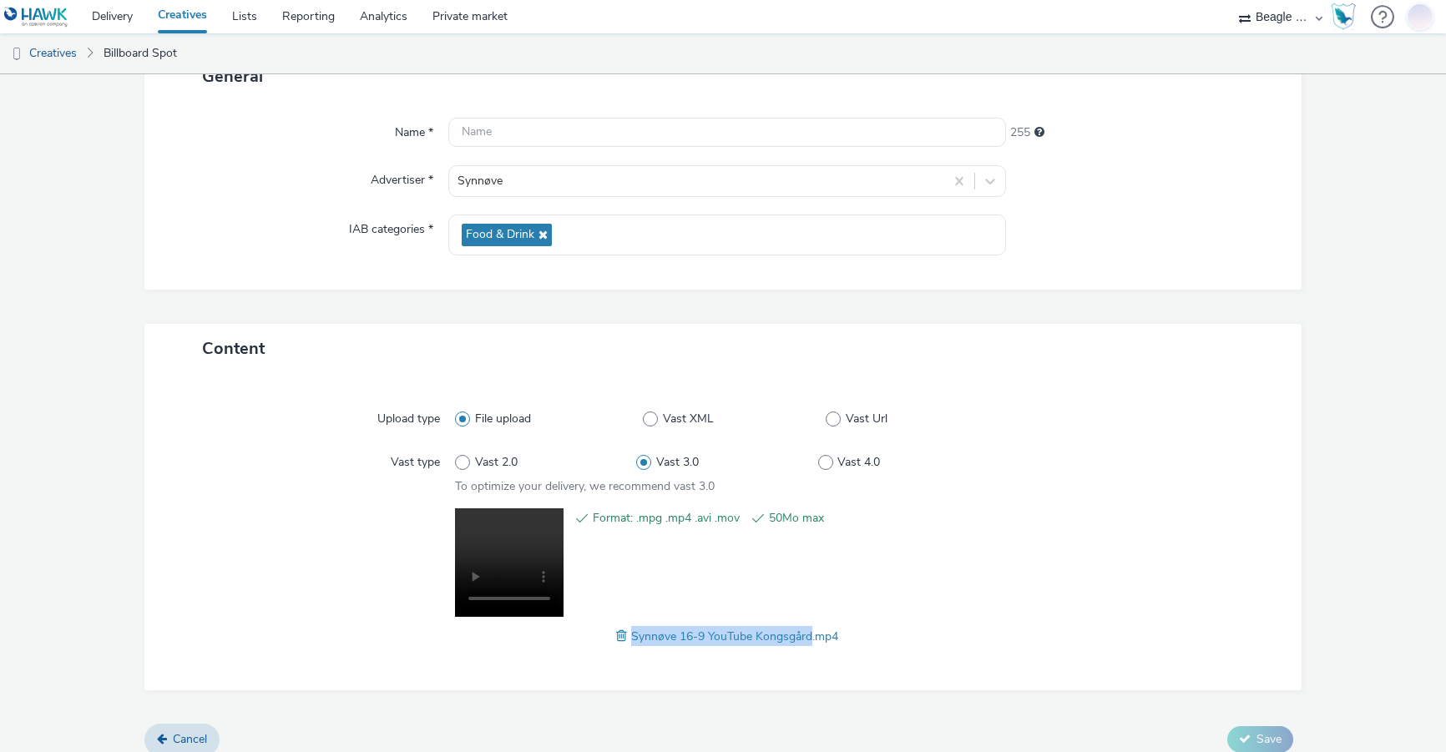
drag, startPoint x: 803, startPoint y: 639, endPoint x: 626, endPoint y: 640, distance: 177.0
click at [631, 640] on span "Synnøve 16-9 YouTube Kongsgård.mp4" at bounding box center [734, 637] width 207 height 16
copy span "Synnøve 16-9 YouTube Kongsgård"
click at [478, 128] on input "text" at bounding box center [727, 132] width 558 height 29
paste input "Synnøve 16-9 YouTube Kongsgård"
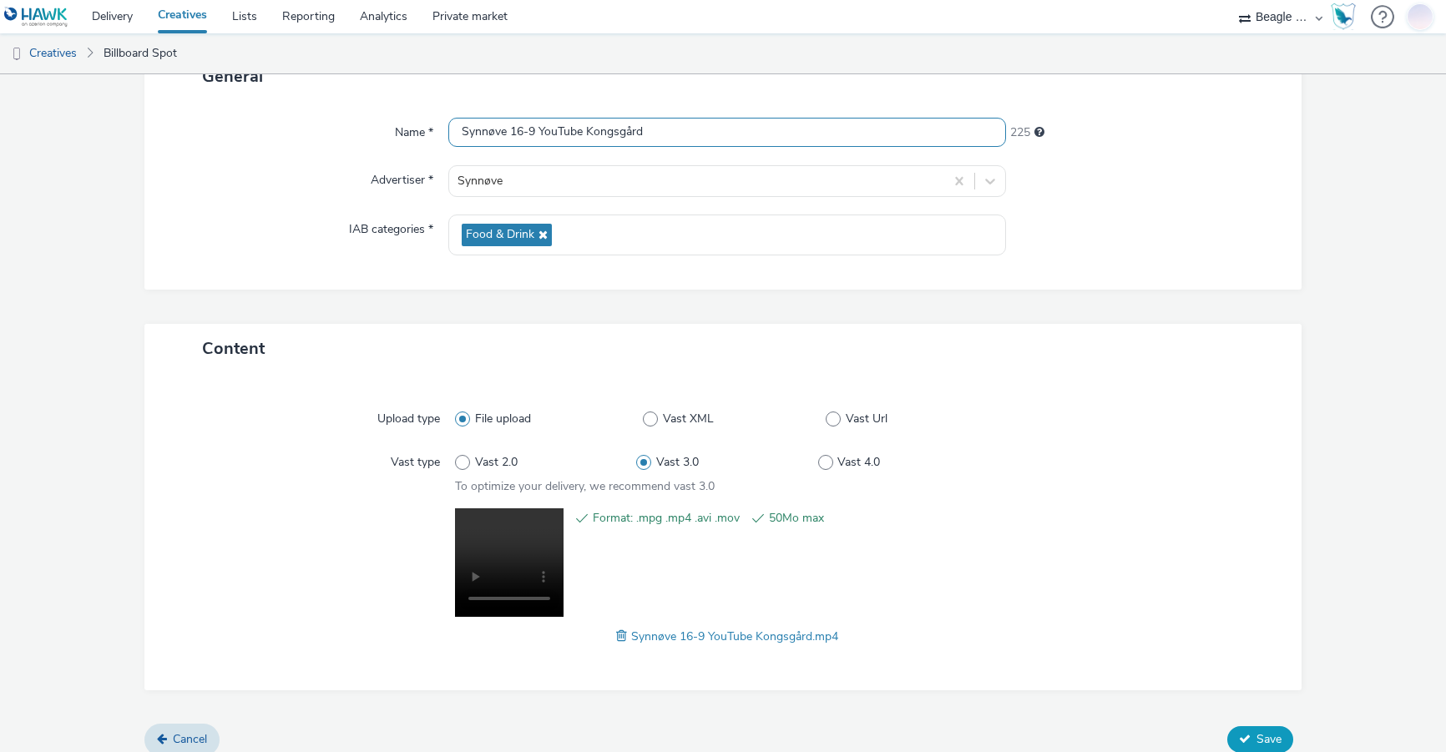
type input "Synnøve 16-9 YouTube Kongsgård"
click at [1257, 741] on span "Save" at bounding box center [1269, 739] width 25 height 16
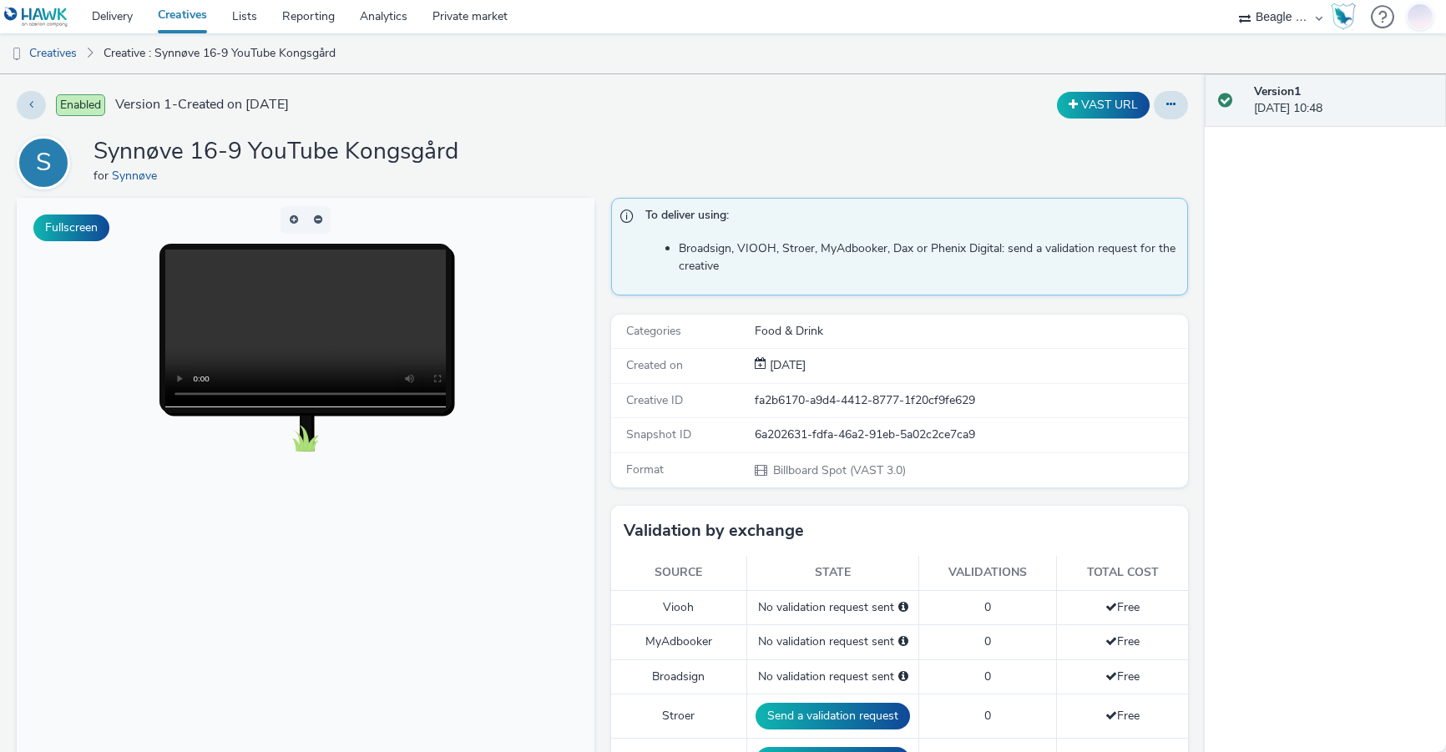
click at [181, 12] on link "Creatives" at bounding box center [182, 16] width 74 height 33
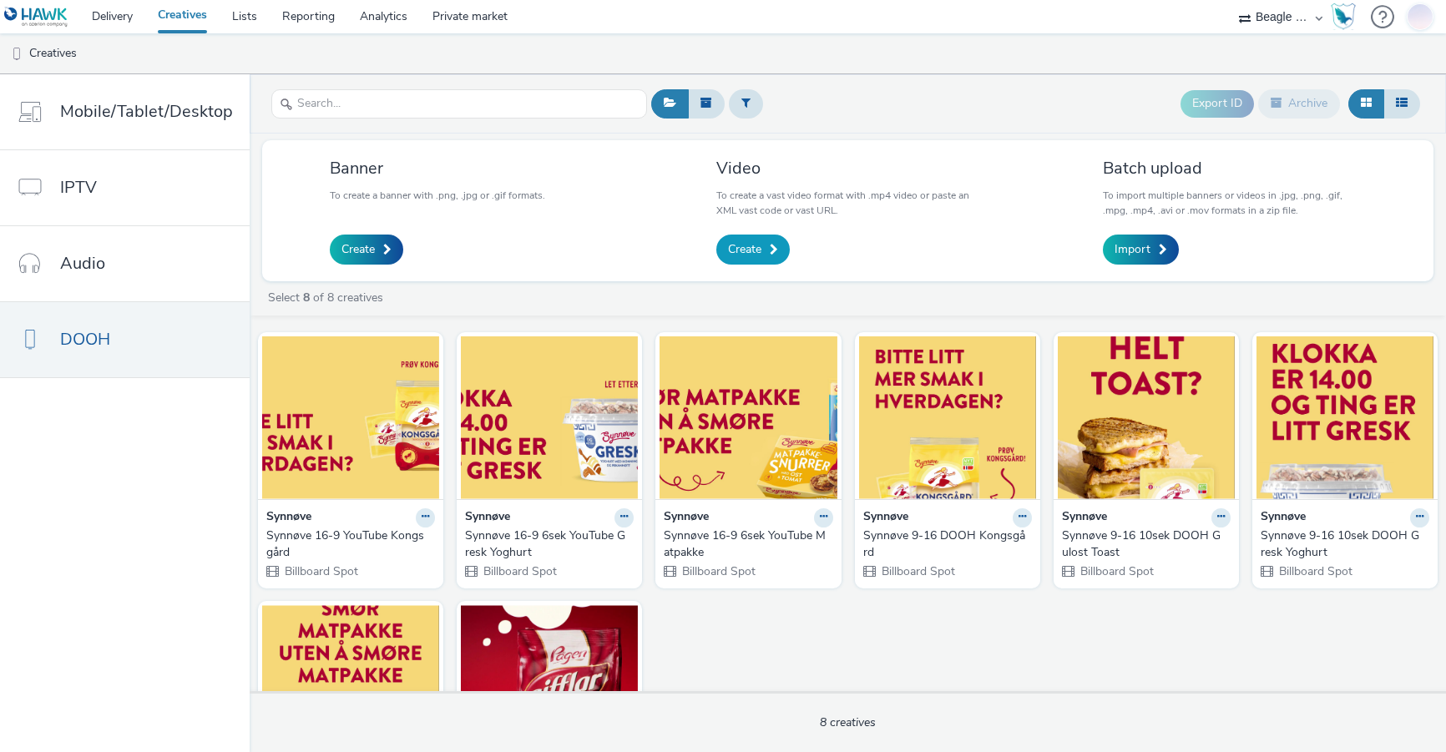
click at [751, 249] on span "Create" at bounding box center [744, 249] width 33 height 17
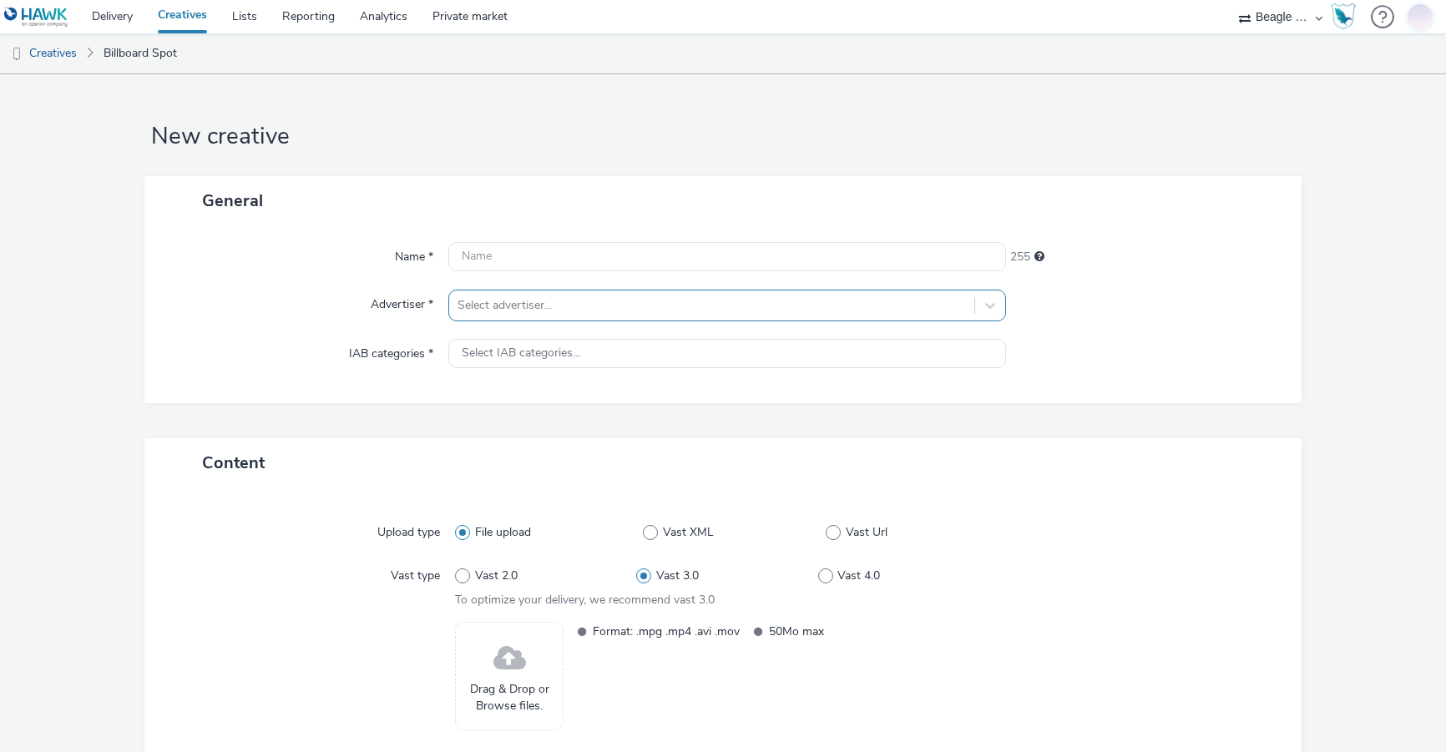
click at [543, 313] on div at bounding box center [712, 306] width 509 height 20
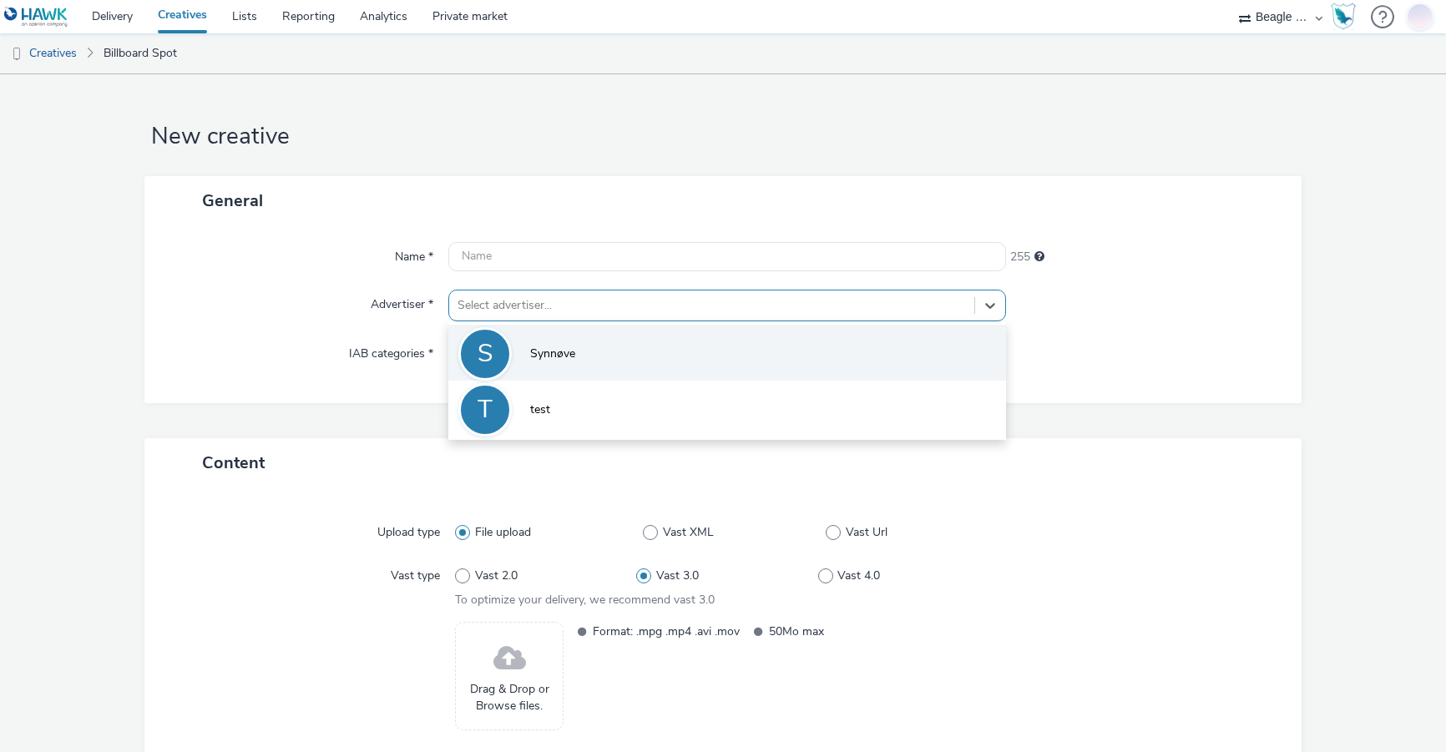
click at [536, 363] on li "S Synnøve" at bounding box center [727, 353] width 558 height 56
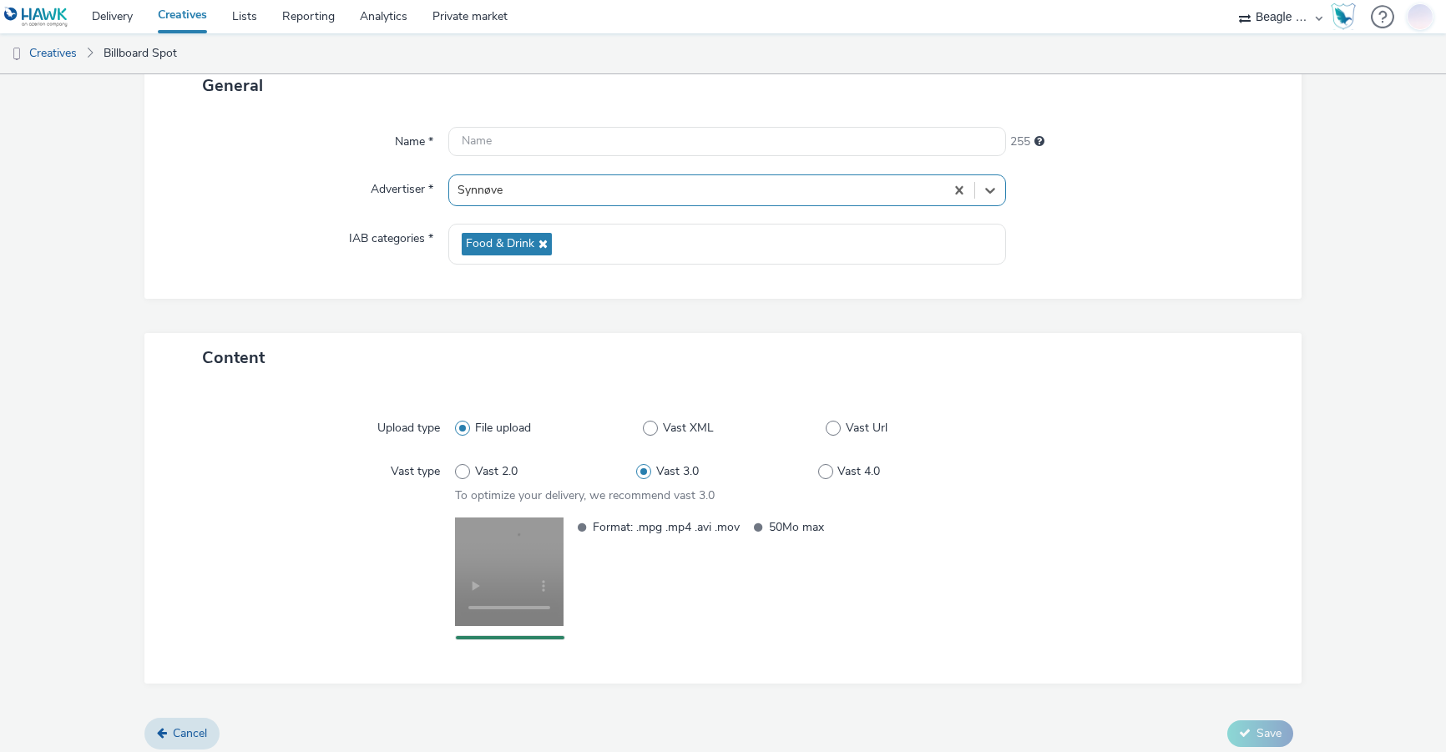
scroll to position [124, 0]
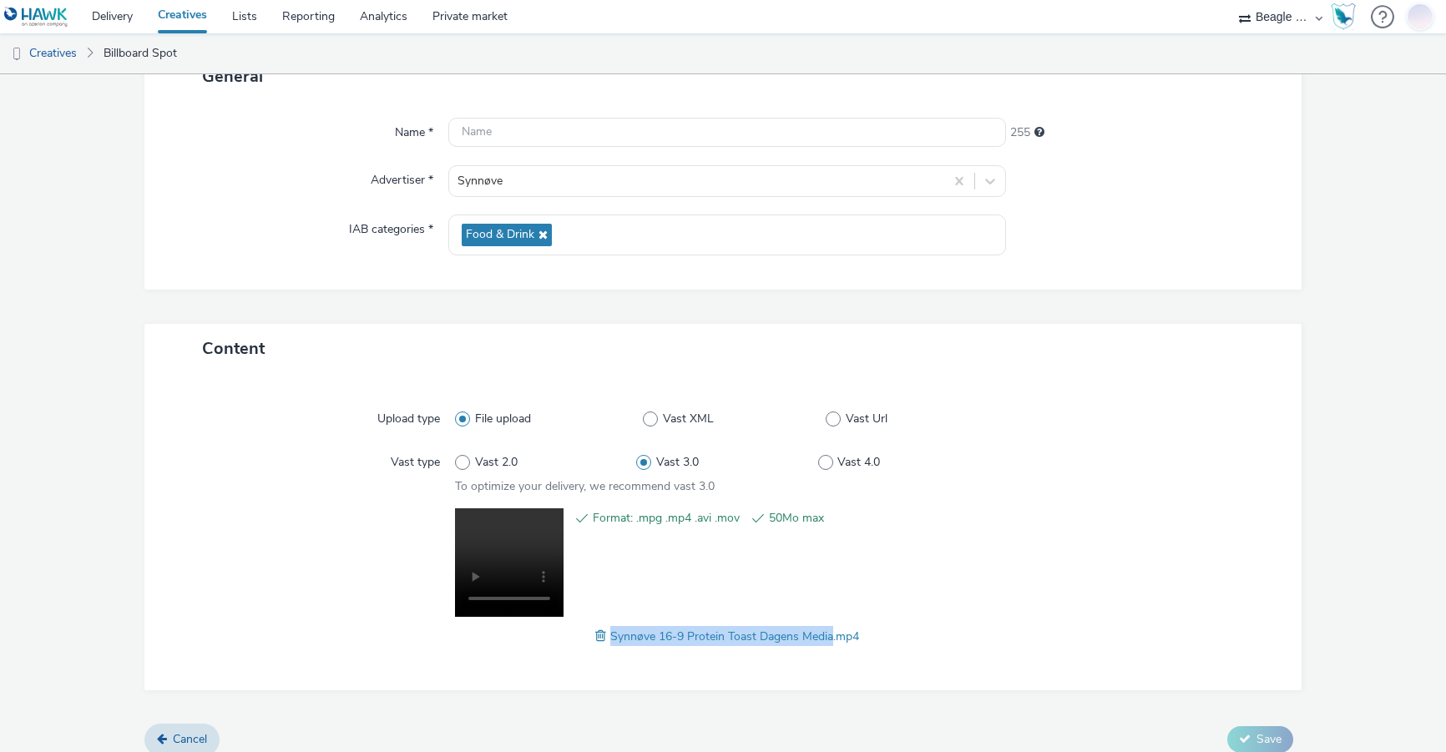
drag, startPoint x: 813, startPoint y: 635, endPoint x: 605, endPoint y: 634, distance: 208.8
click at [610, 634] on span "Synnøve 16-9 Protein Toast Dagens Media.mp4" at bounding box center [734, 637] width 249 height 16
copy span "Synnøve 16-9 Protein Toast Dagens Media"
click at [533, 125] on input "text" at bounding box center [727, 132] width 558 height 29
paste input "Synnøve 16-9 Protein Toast Dagens Media"
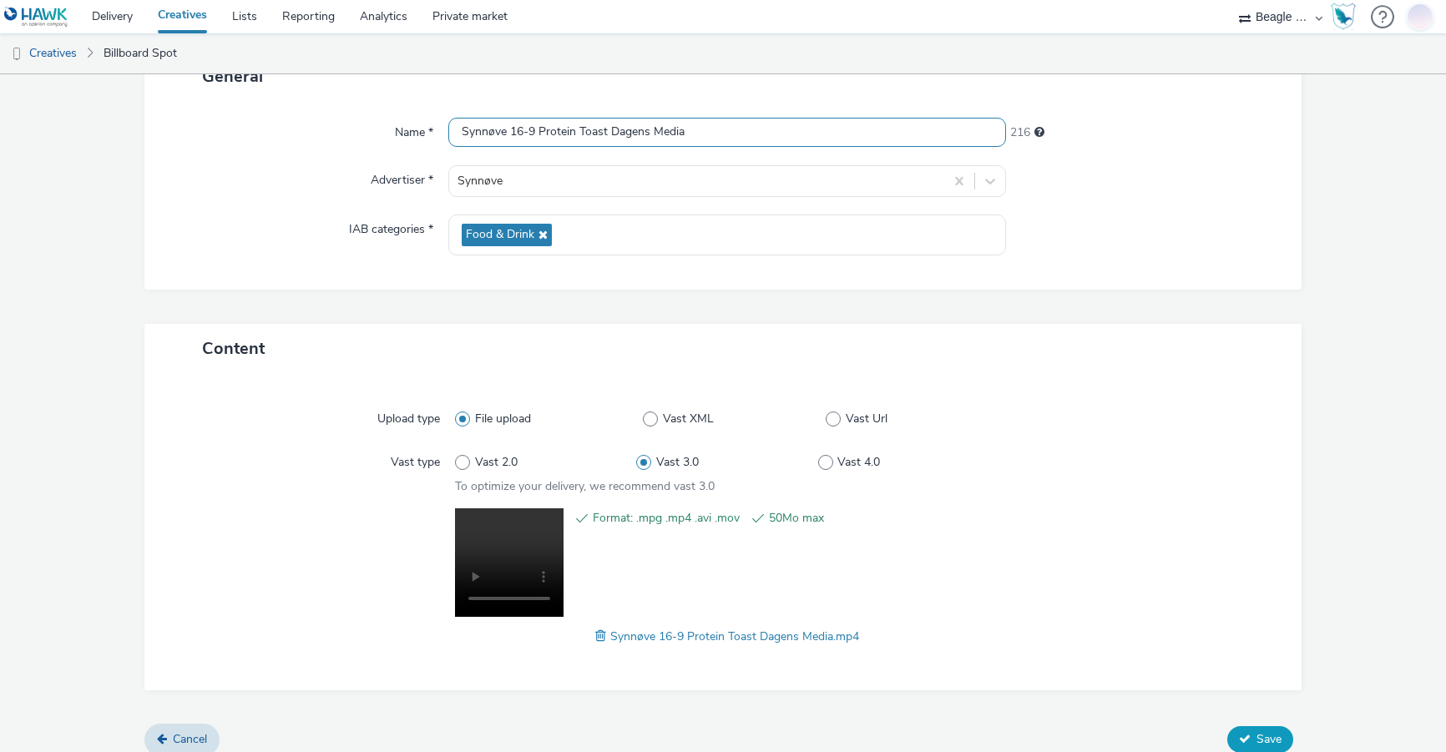
type input "Synnøve 16-9 Protein Toast Dagens Media"
click at [1239, 738] on icon at bounding box center [1245, 739] width 12 height 12
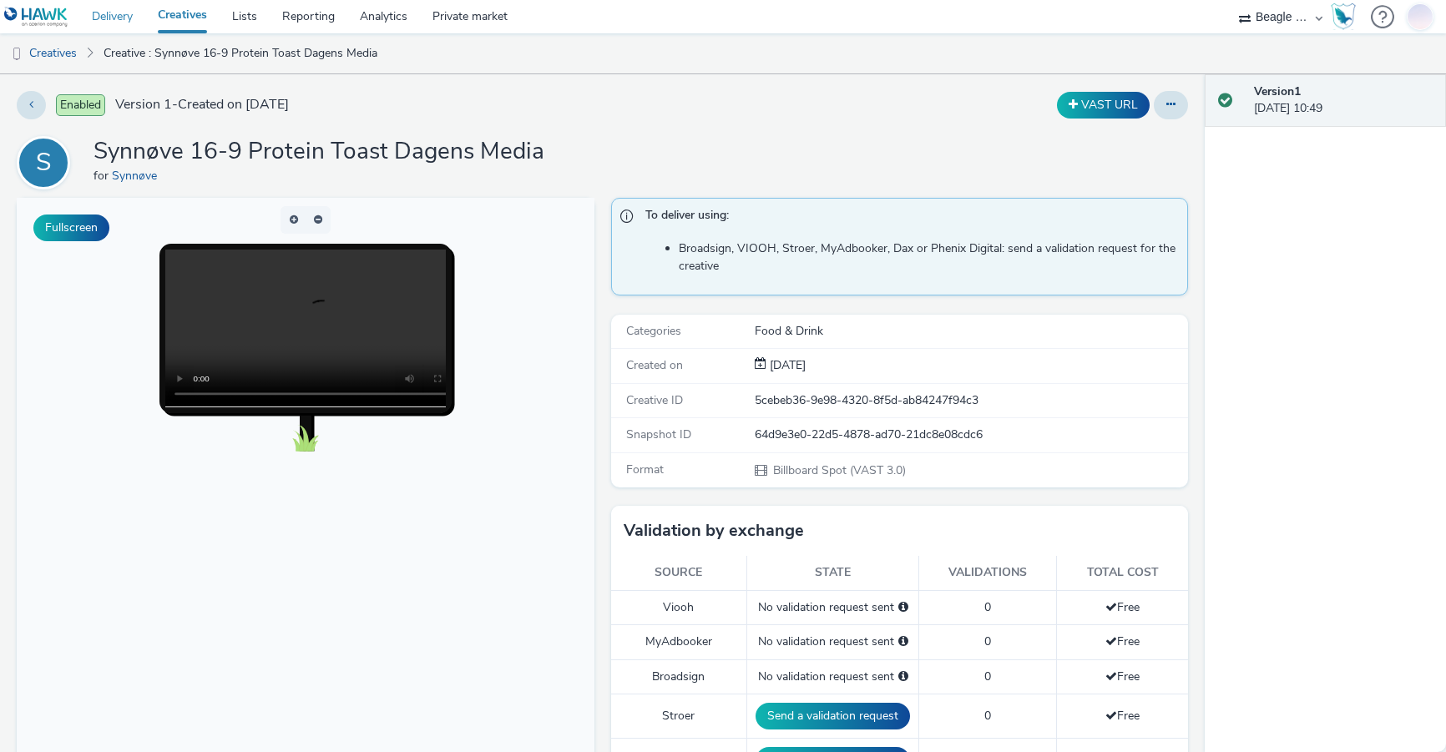
click at [109, 16] on link "Delivery" at bounding box center [112, 16] width 66 height 33
